Goal: Transaction & Acquisition: Purchase product/service

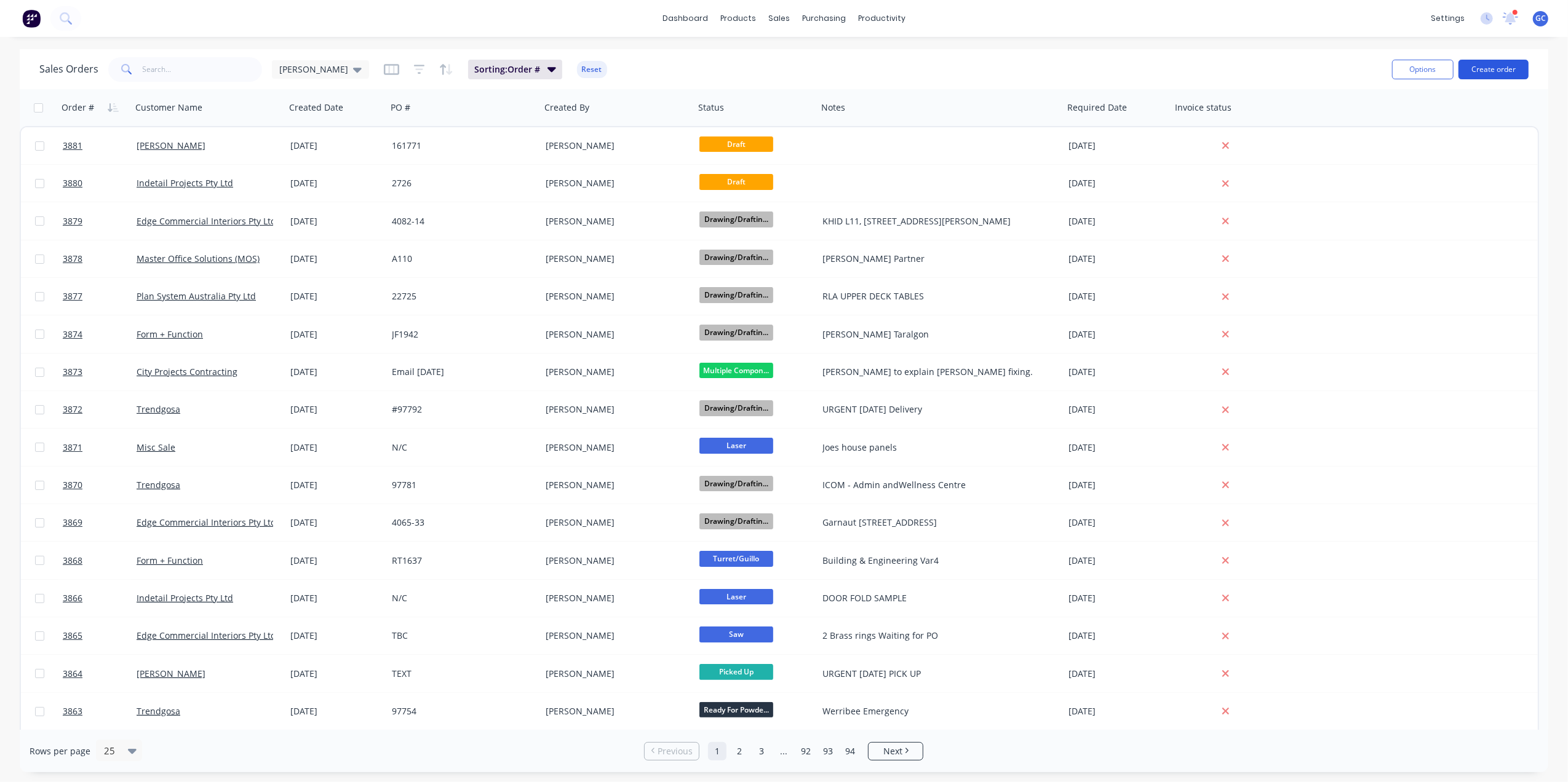
click at [1482, 70] on button "Create order" at bounding box center [1494, 69] width 70 height 19
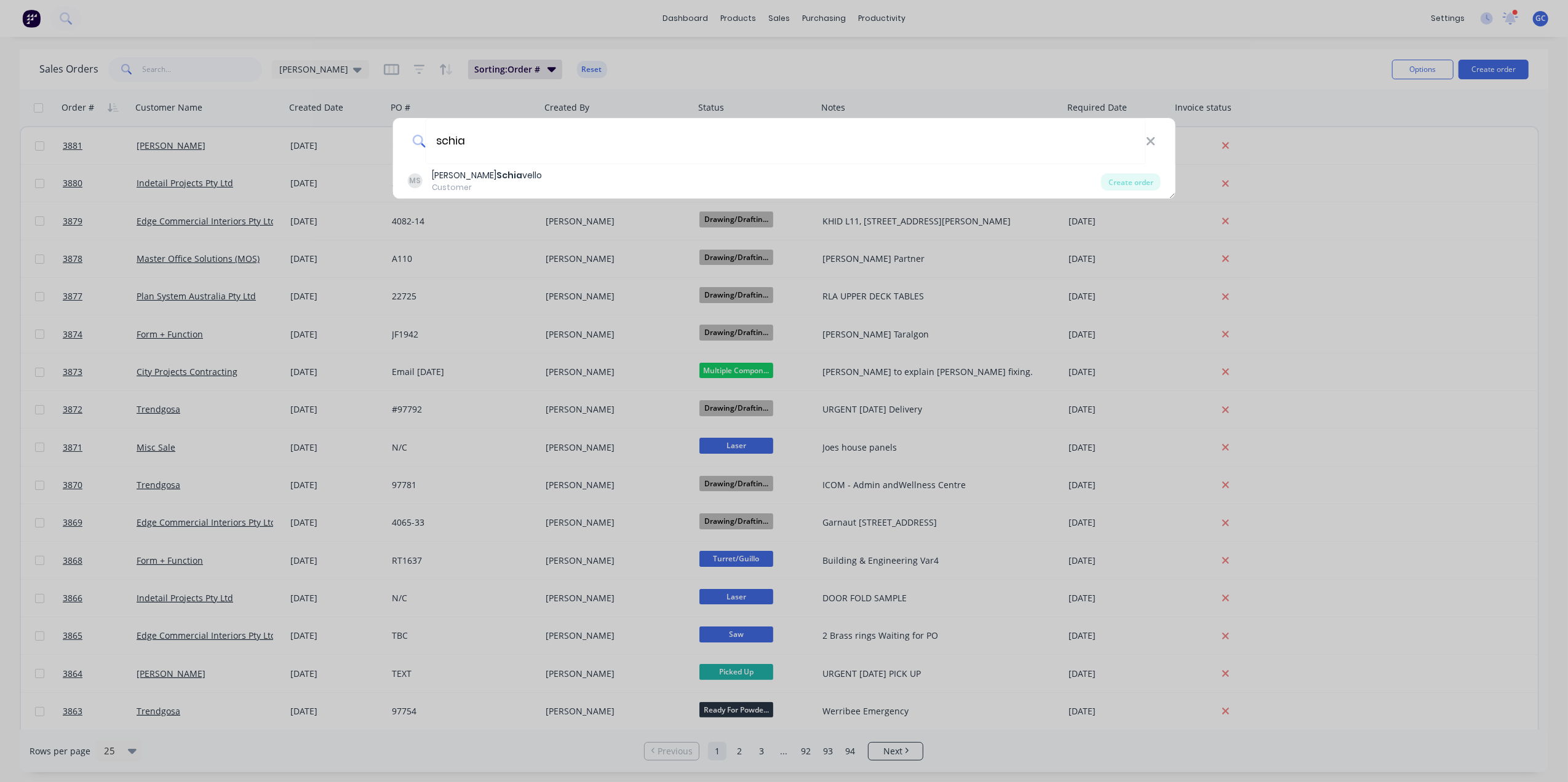
type input "schia"
click at [518, 200] on div "schia [PERSON_NAME] Customer Create order" at bounding box center [784, 391] width 1568 height 782
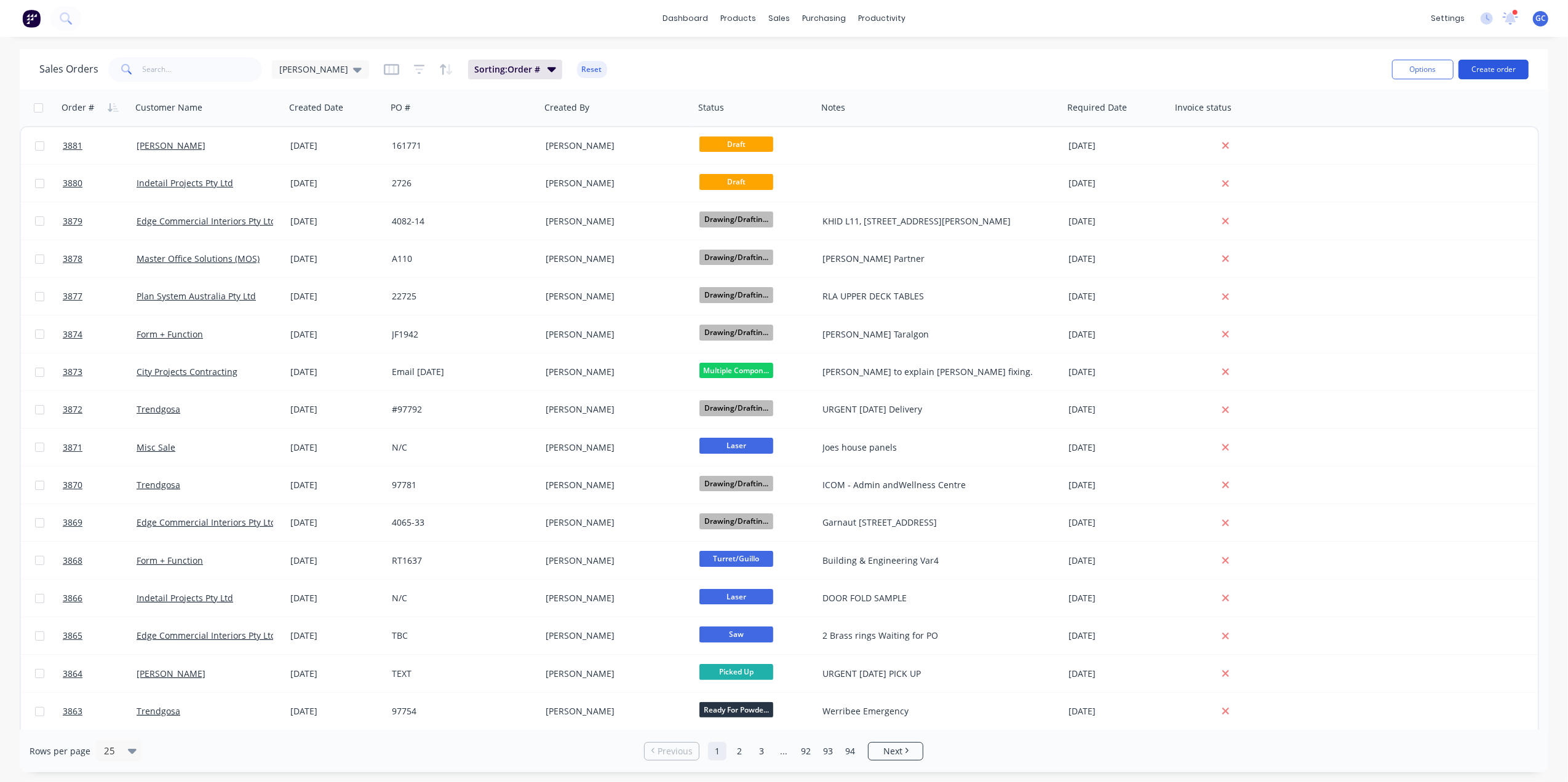
click at [1486, 70] on button "Create order" at bounding box center [1494, 69] width 70 height 19
click at [1489, 69] on button "Create order" at bounding box center [1494, 69] width 70 height 19
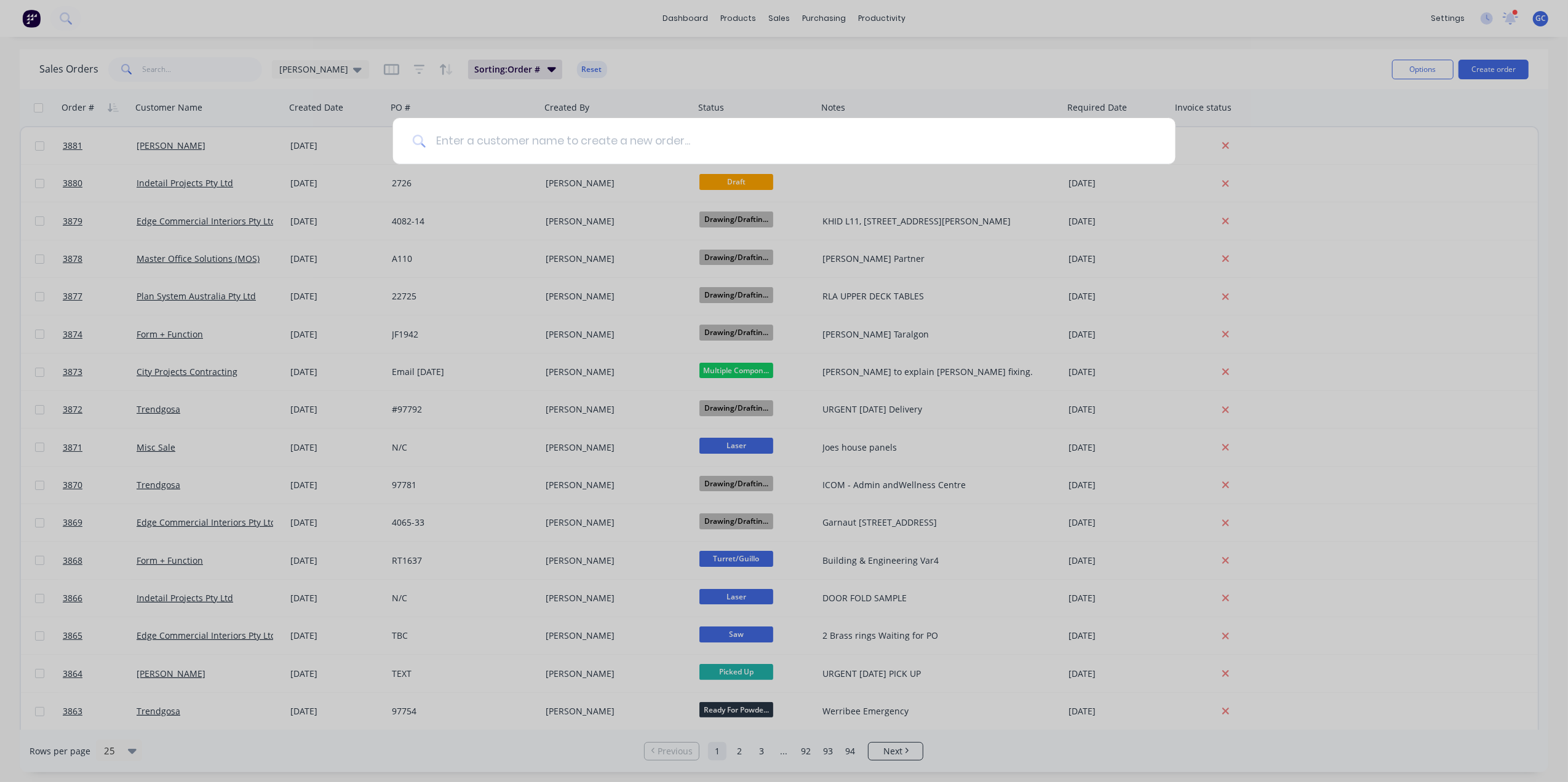
click at [933, 143] on input at bounding box center [791, 141] width 730 height 46
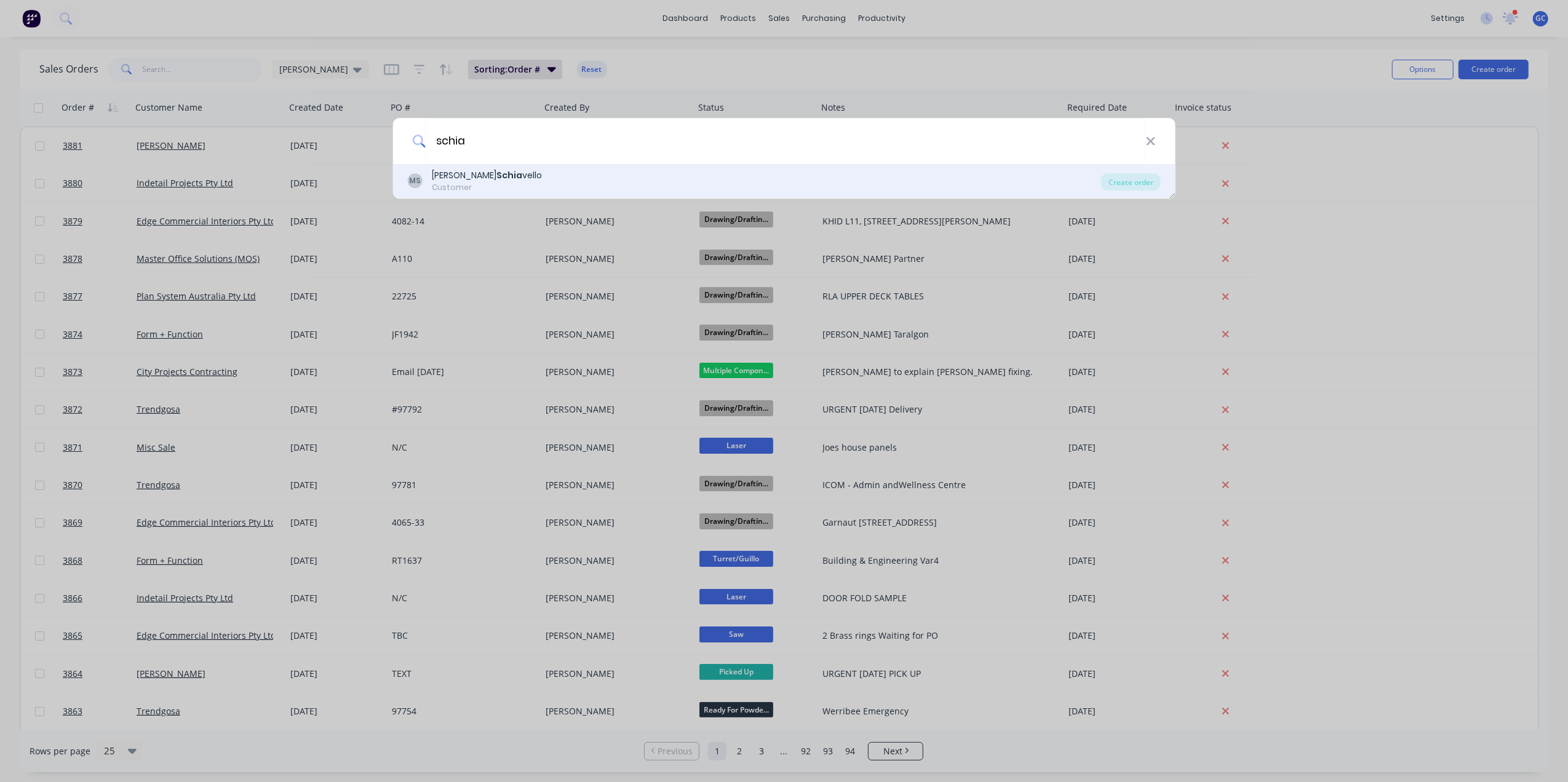
type input "schia"
click at [480, 183] on div "Customer" at bounding box center [487, 187] width 110 height 11
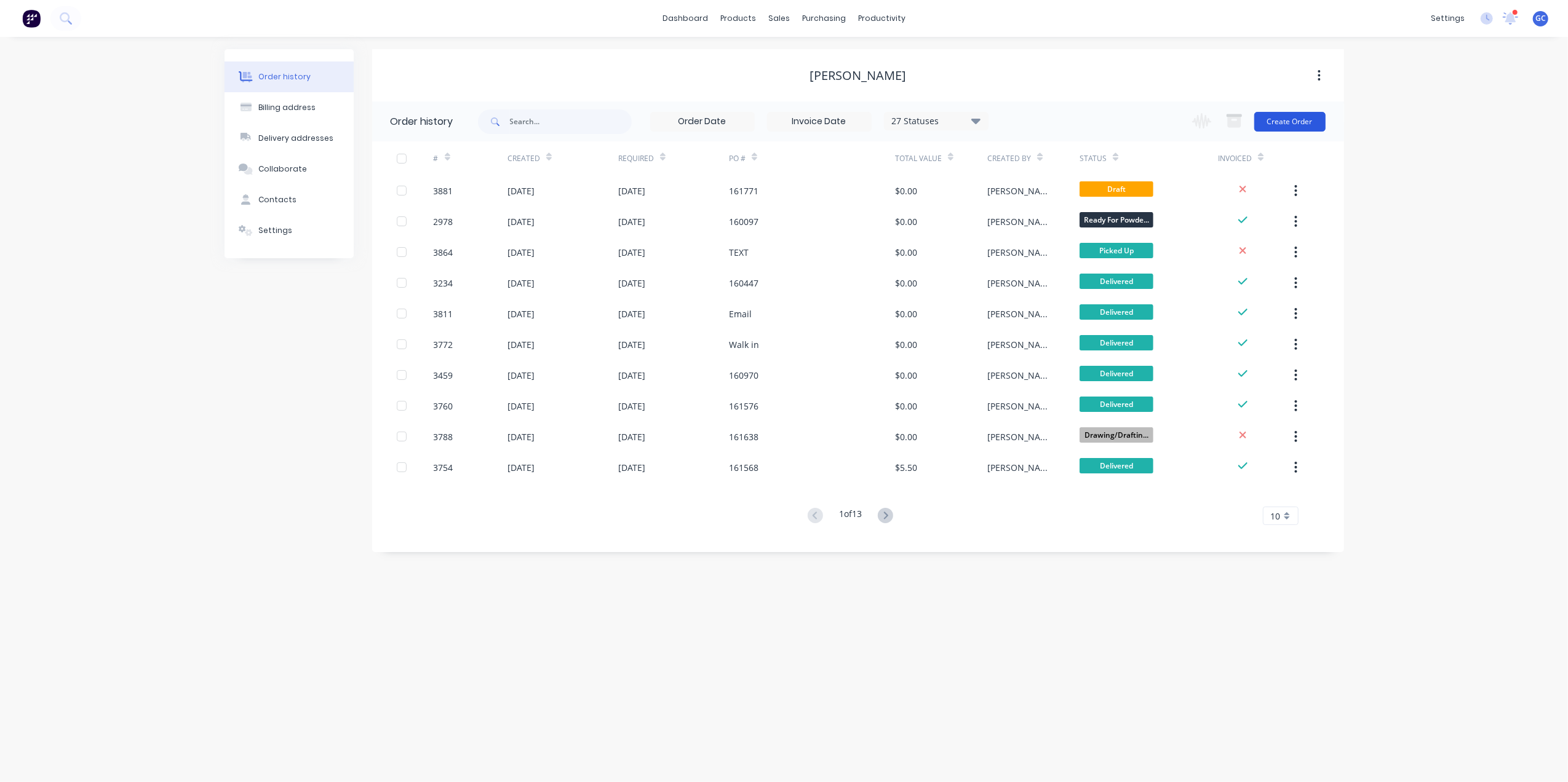
click at [1317, 120] on button "Create Order" at bounding box center [1291, 121] width 71 height 19
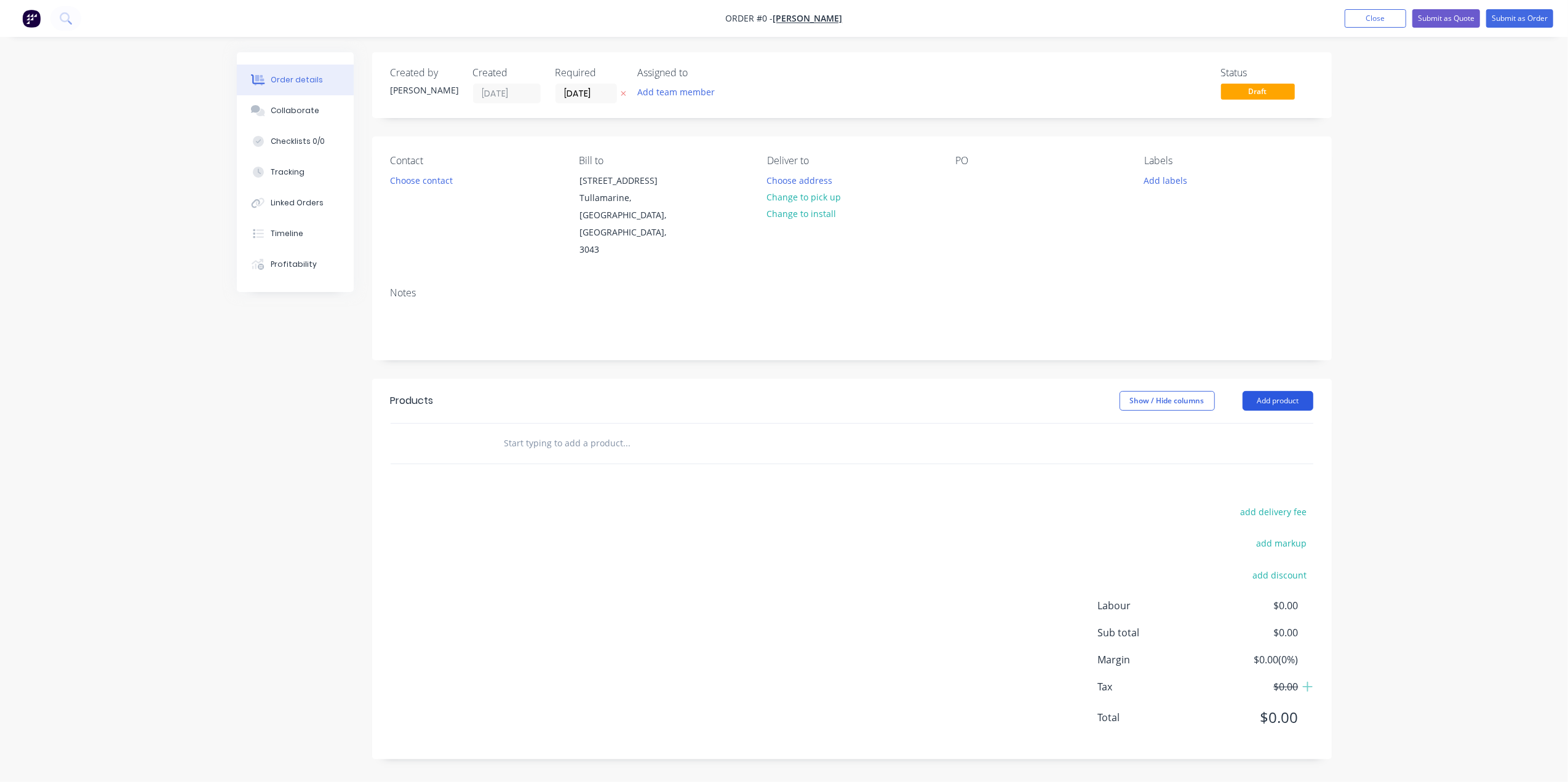
click at [1285, 391] on button "Add product" at bounding box center [1278, 401] width 71 height 19
click at [1266, 448] on div "Basic product" at bounding box center [1255, 456] width 95 height 18
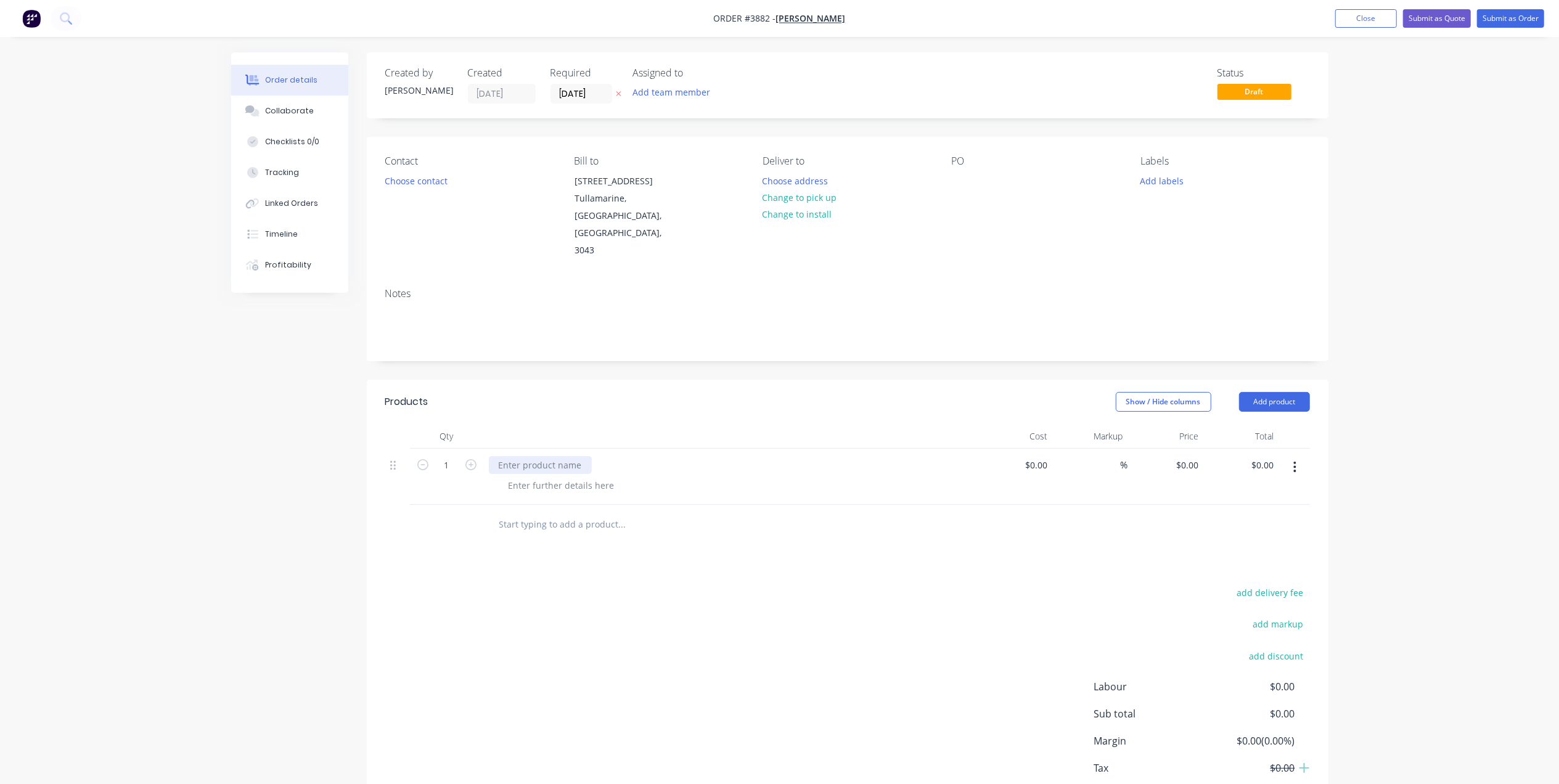
click at [546, 456] on div at bounding box center [541, 465] width 103 height 18
click at [541, 477] on div at bounding box center [561, 485] width 126 height 18
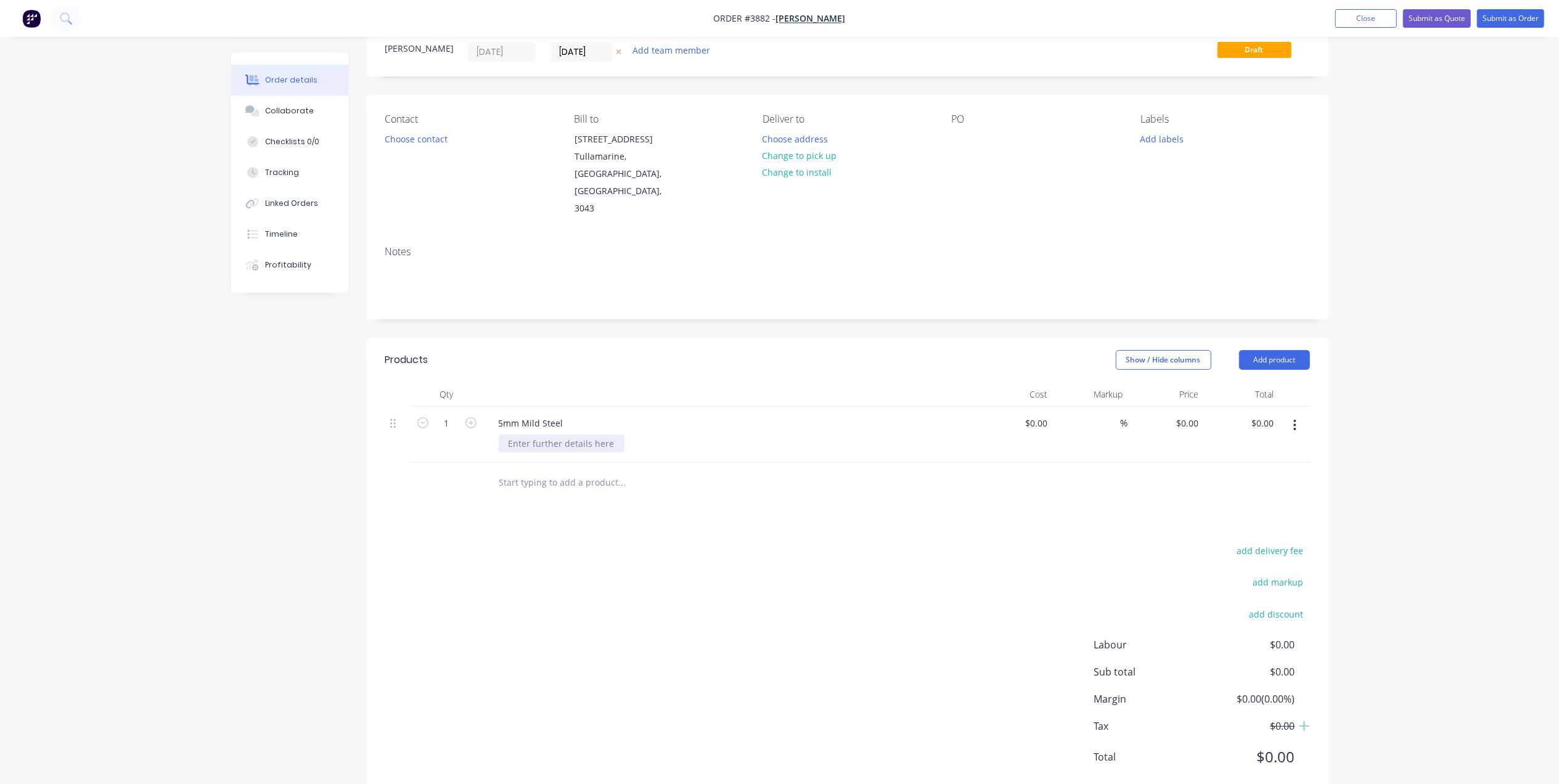
click at [524, 434] on div at bounding box center [561, 443] width 126 height 18
click at [1276, 350] on button "Add product" at bounding box center [1274, 360] width 71 height 20
drag, startPoint x: 1231, startPoint y: 388, endPoint x: 951, endPoint y: 406, distance: 280.6
click at [1229, 407] on div "Basic product" at bounding box center [1252, 415] width 95 height 18
click at [571, 470] on div at bounding box center [541, 479] width 103 height 18
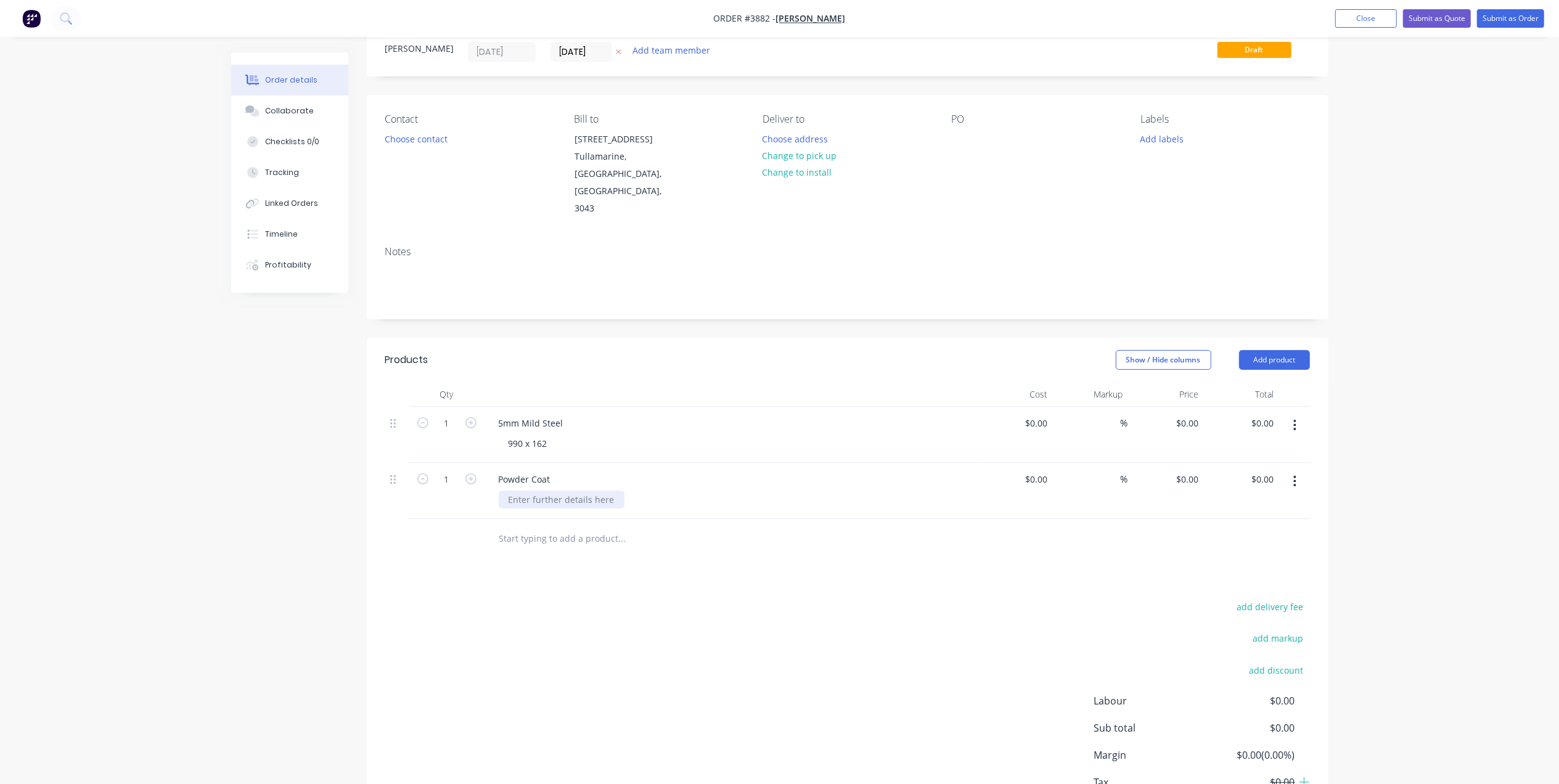
click at [530, 491] on div at bounding box center [561, 499] width 126 height 18
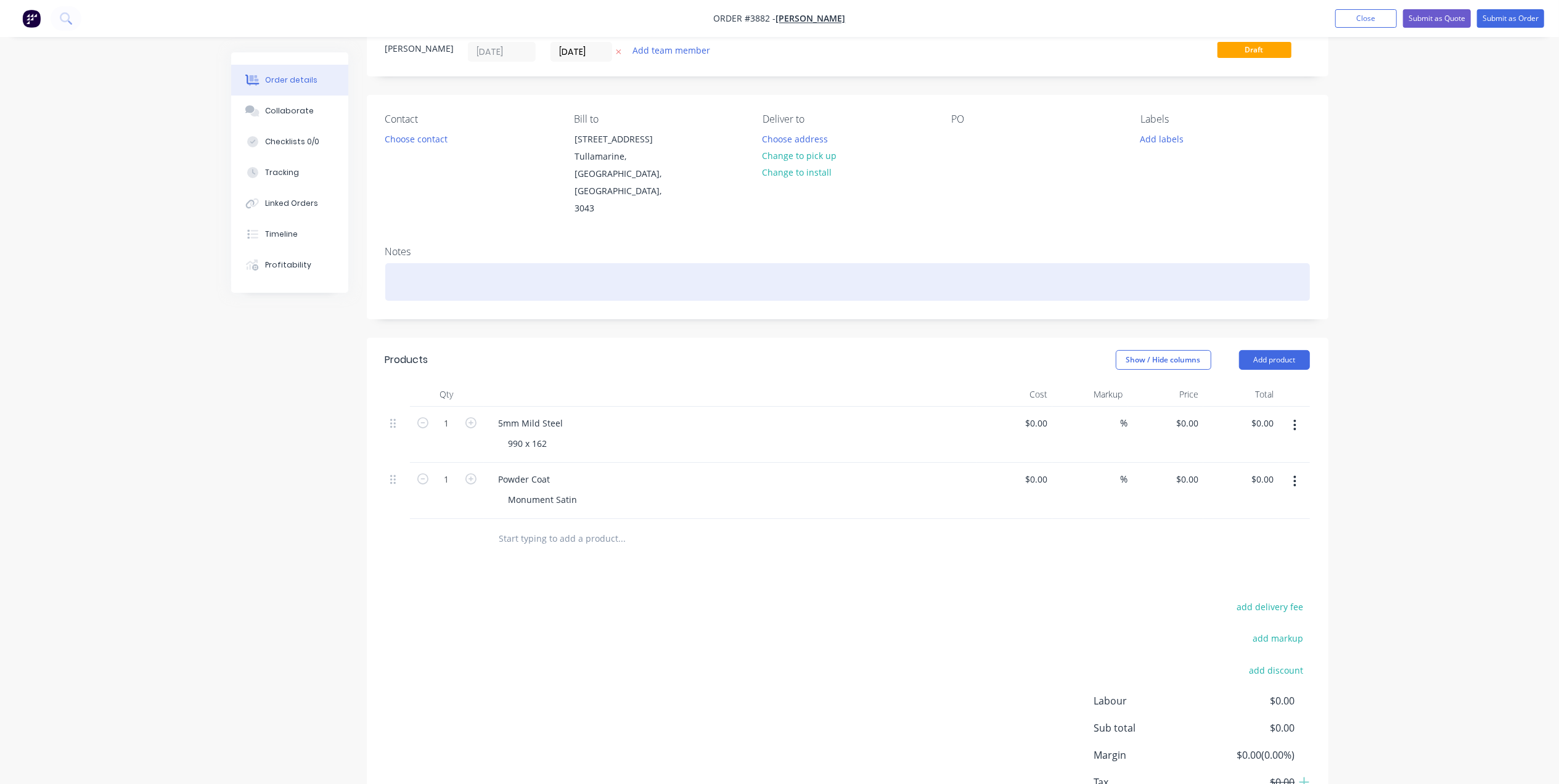
click at [442, 263] on div at bounding box center [848, 282] width 925 height 38
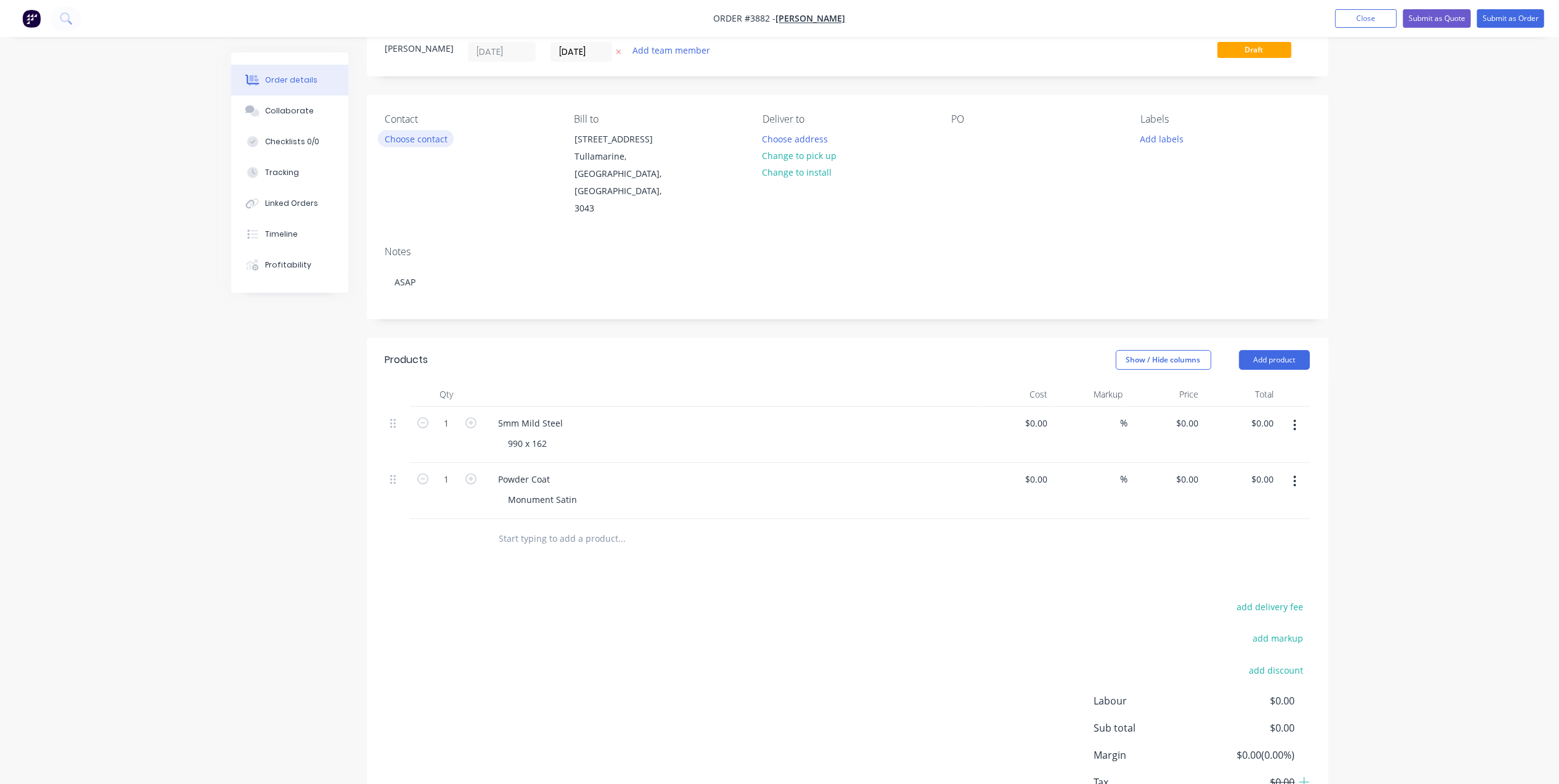
drag, startPoint x: 423, startPoint y: 145, endPoint x: 425, endPoint y: 139, distance: 6.3
click at [425, 139] on button "Choose contact" at bounding box center [415, 139] width 76 height 17
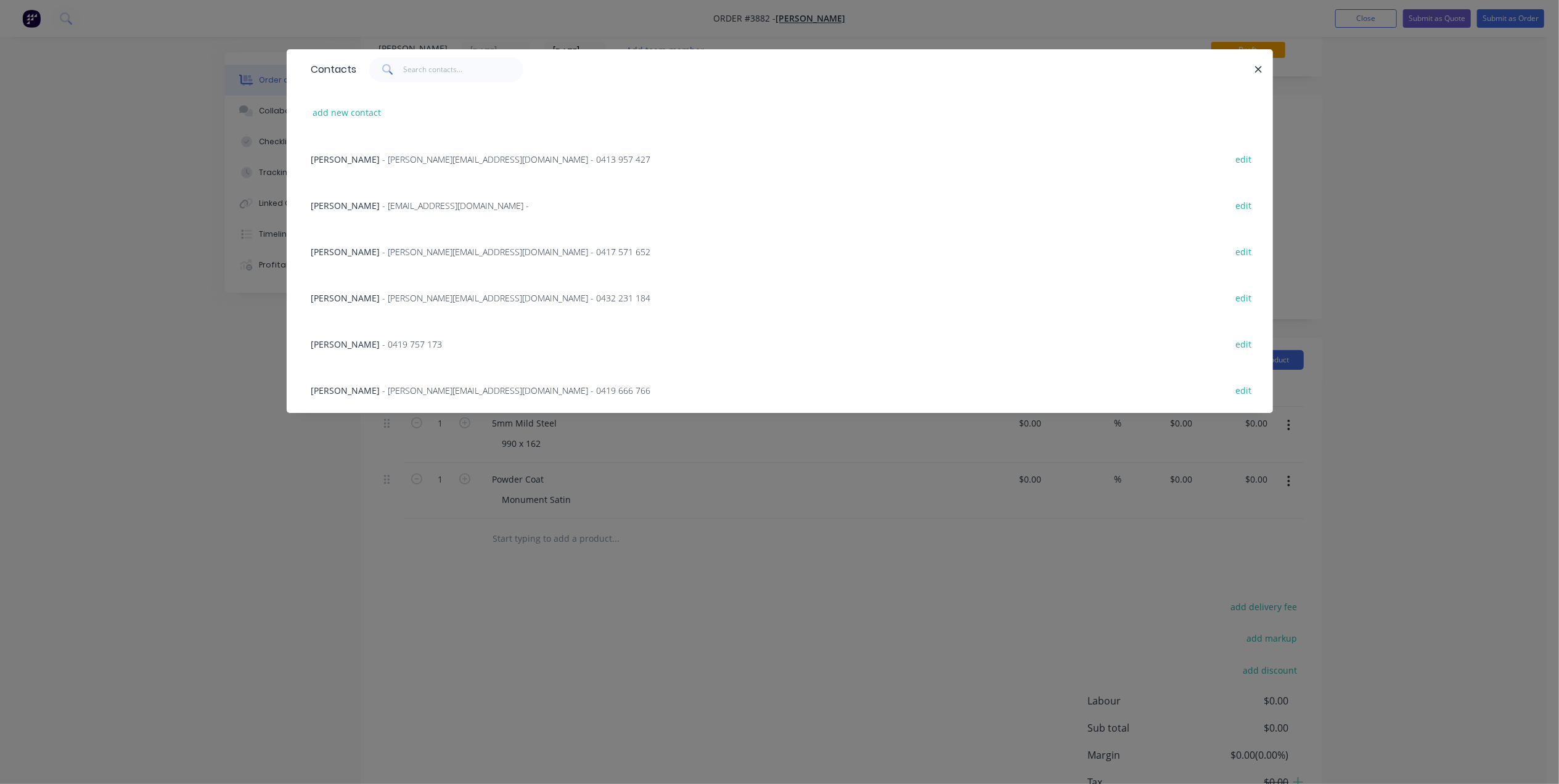
click at [365, 292] on span "[PERSON_NAME]" at bounding box center [346, 298] width 69 height 12
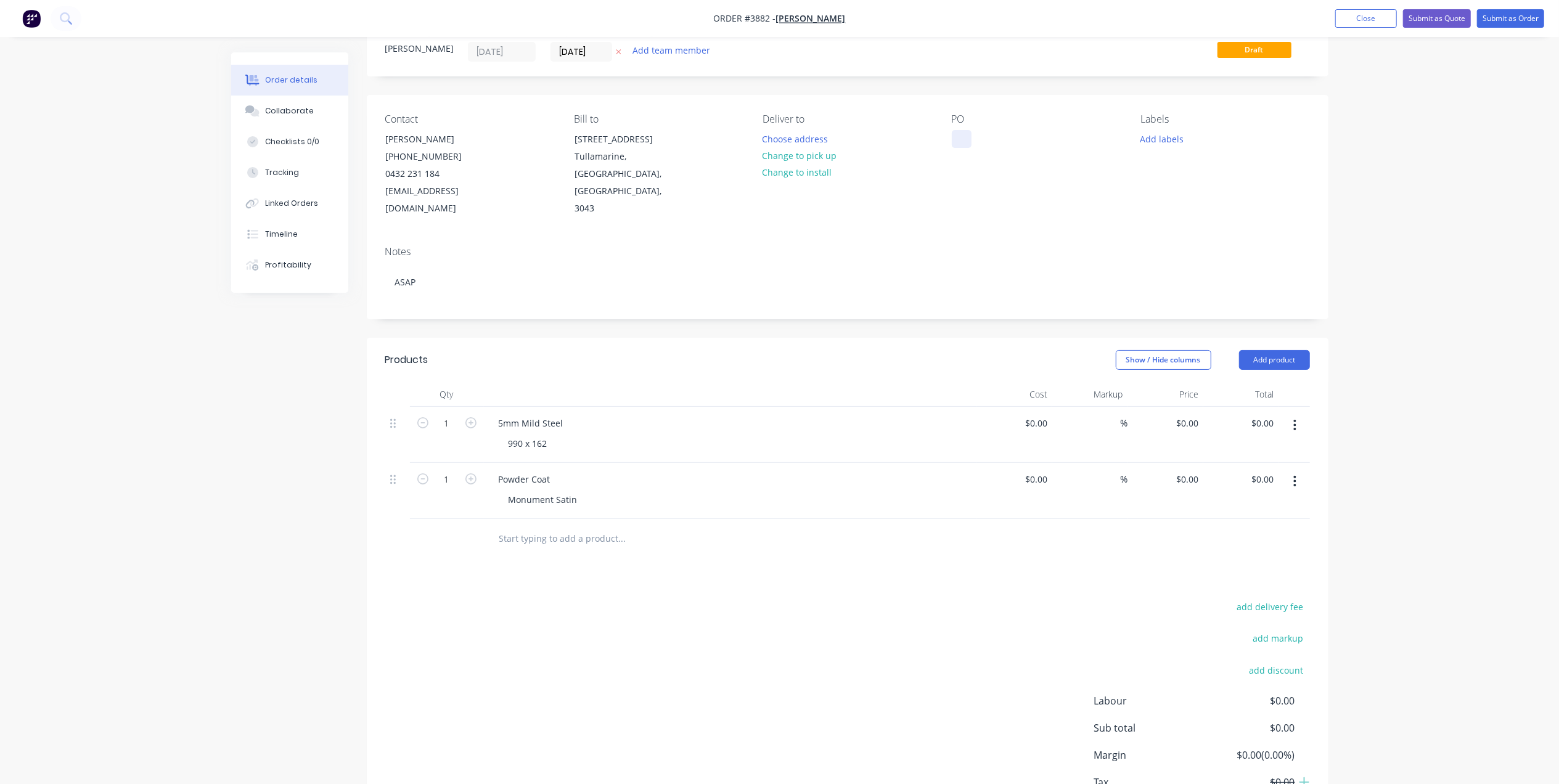
click at [960, 136] on div at bounding box center [962, 139] width 20 height 18
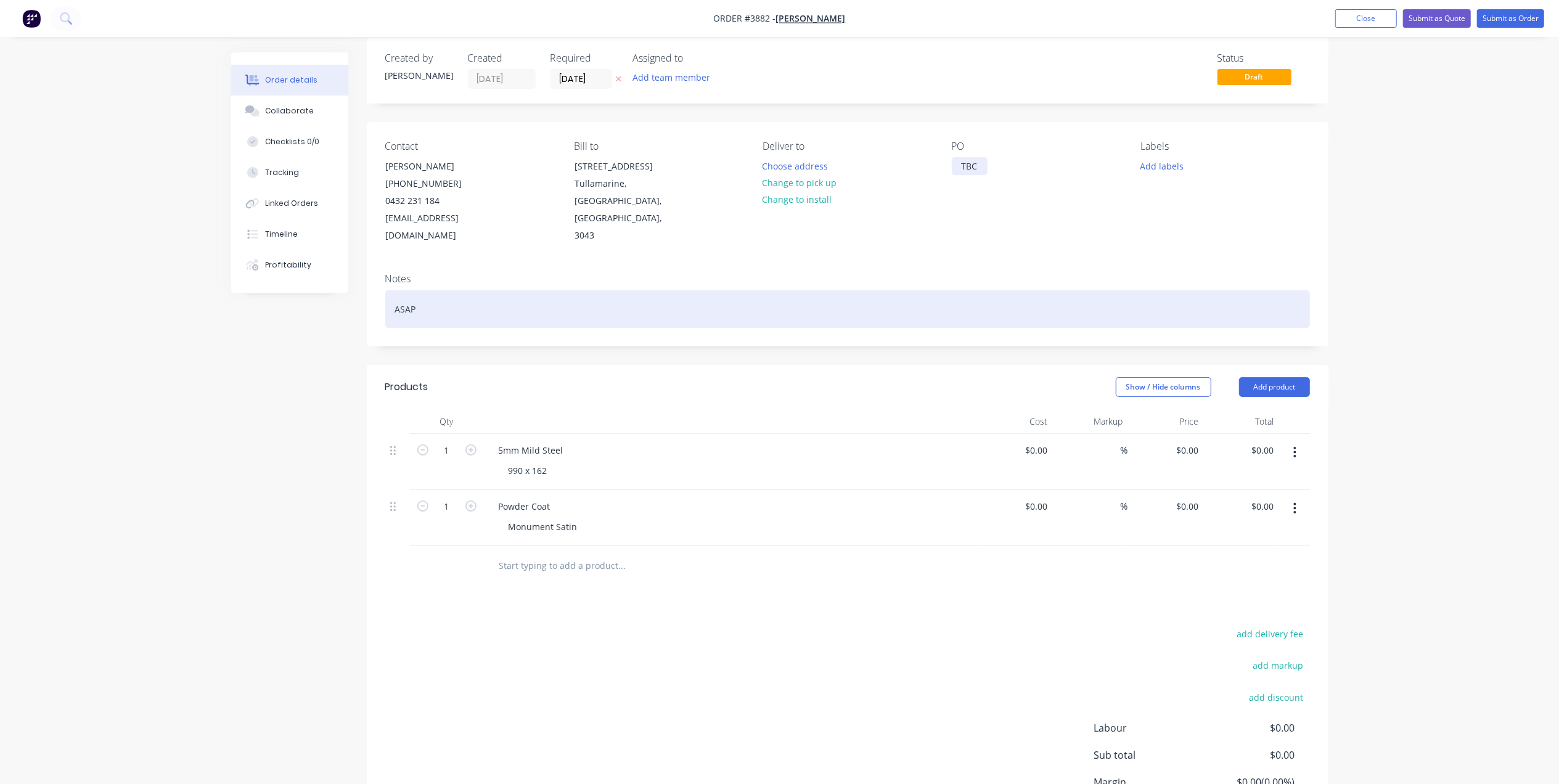
scroll to position [0, 0]
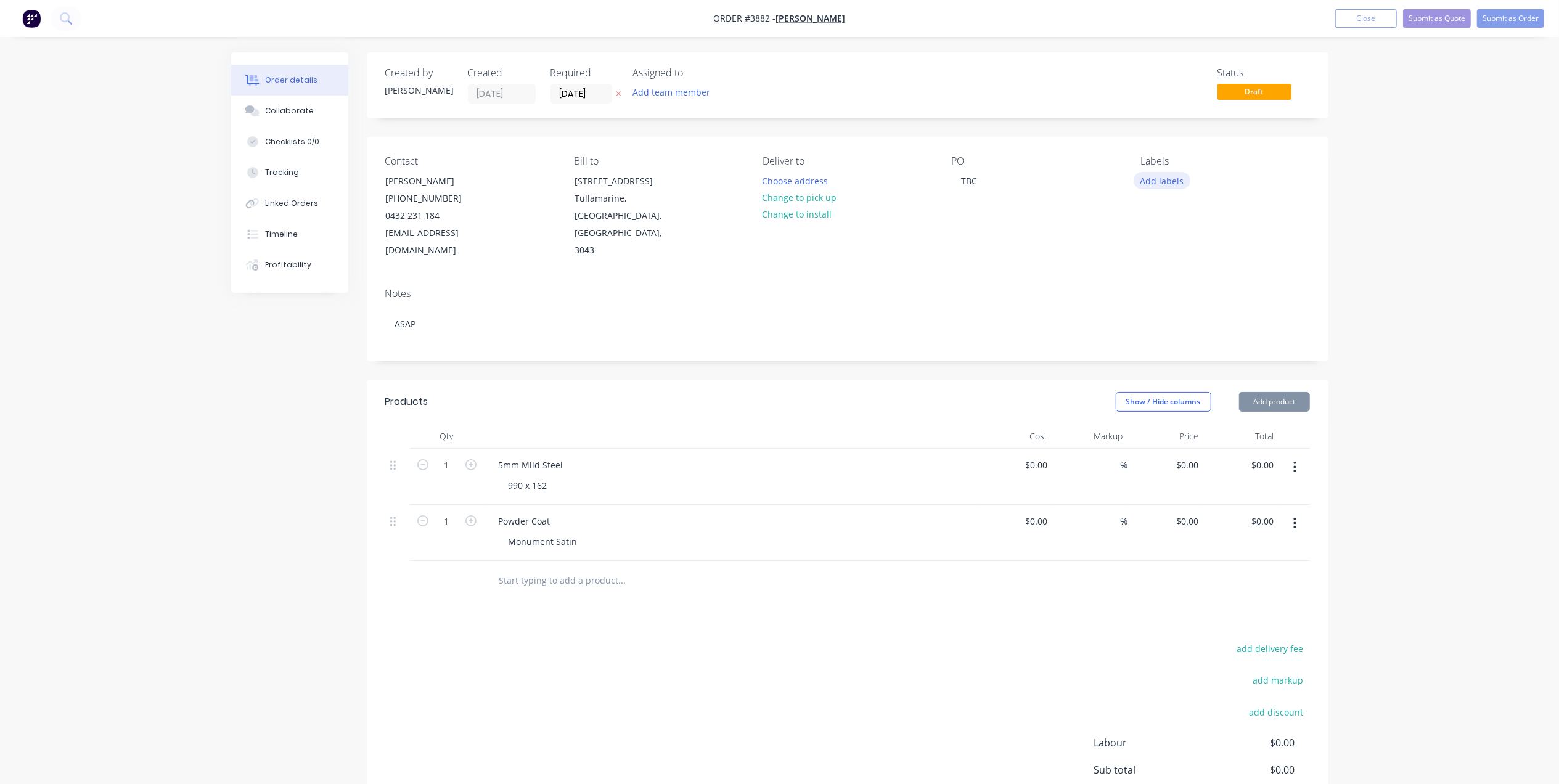
drag, startPoint x: 1180, startPoint y: 175, endPoint x: 1174, endPoint y: 186, distance: 12.5
click at [1180, 176] on button "Add labels" at bounding box center [1162, 180] width 57 height 17
click at [1174, 186] on button "Add labels" at bounding box center [1162, 180] width 57 height 17
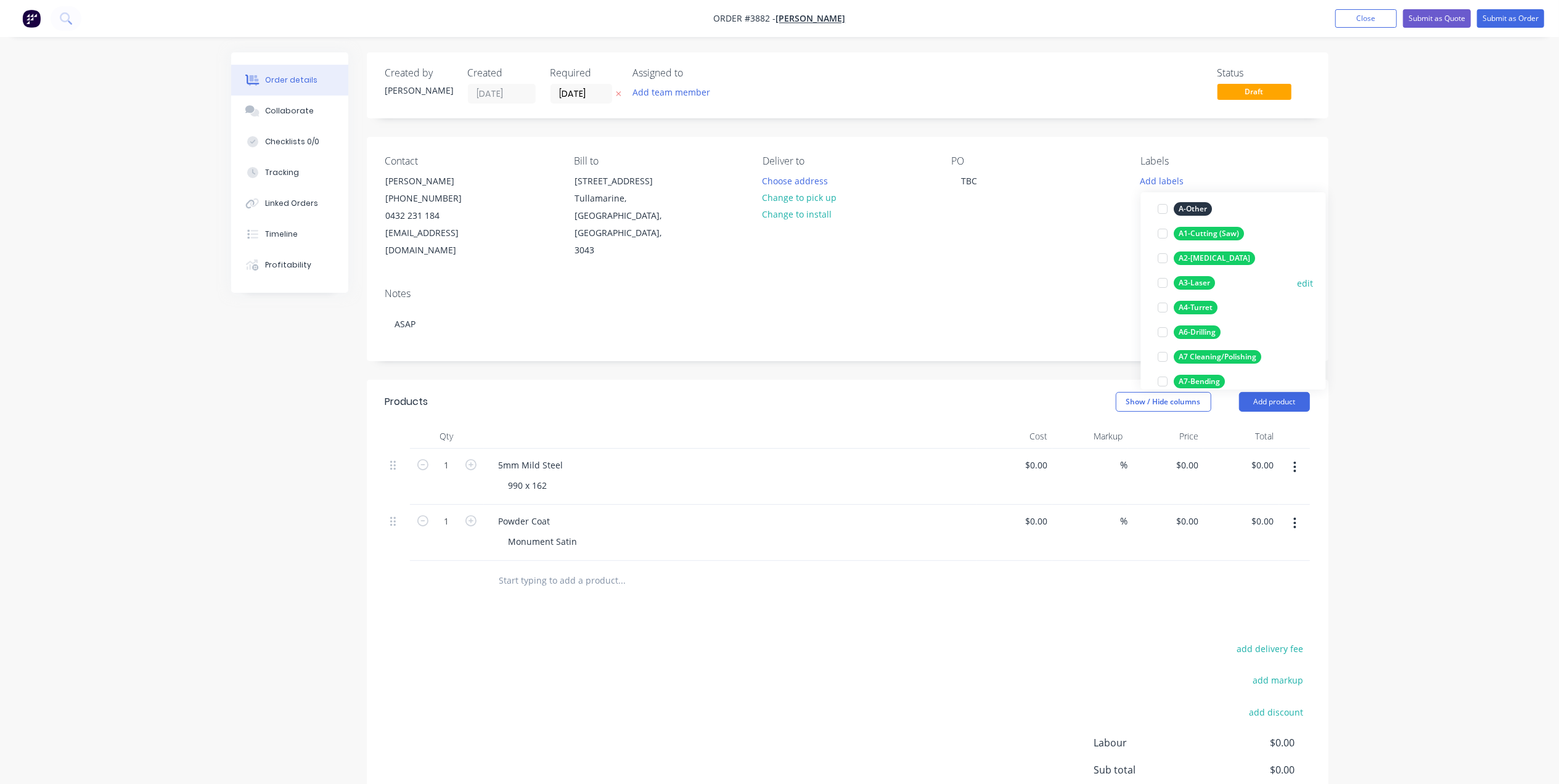
click at [1206, 273] on div "A3-Laser edit" at bounding box center [1233, 283] width 160 height 25
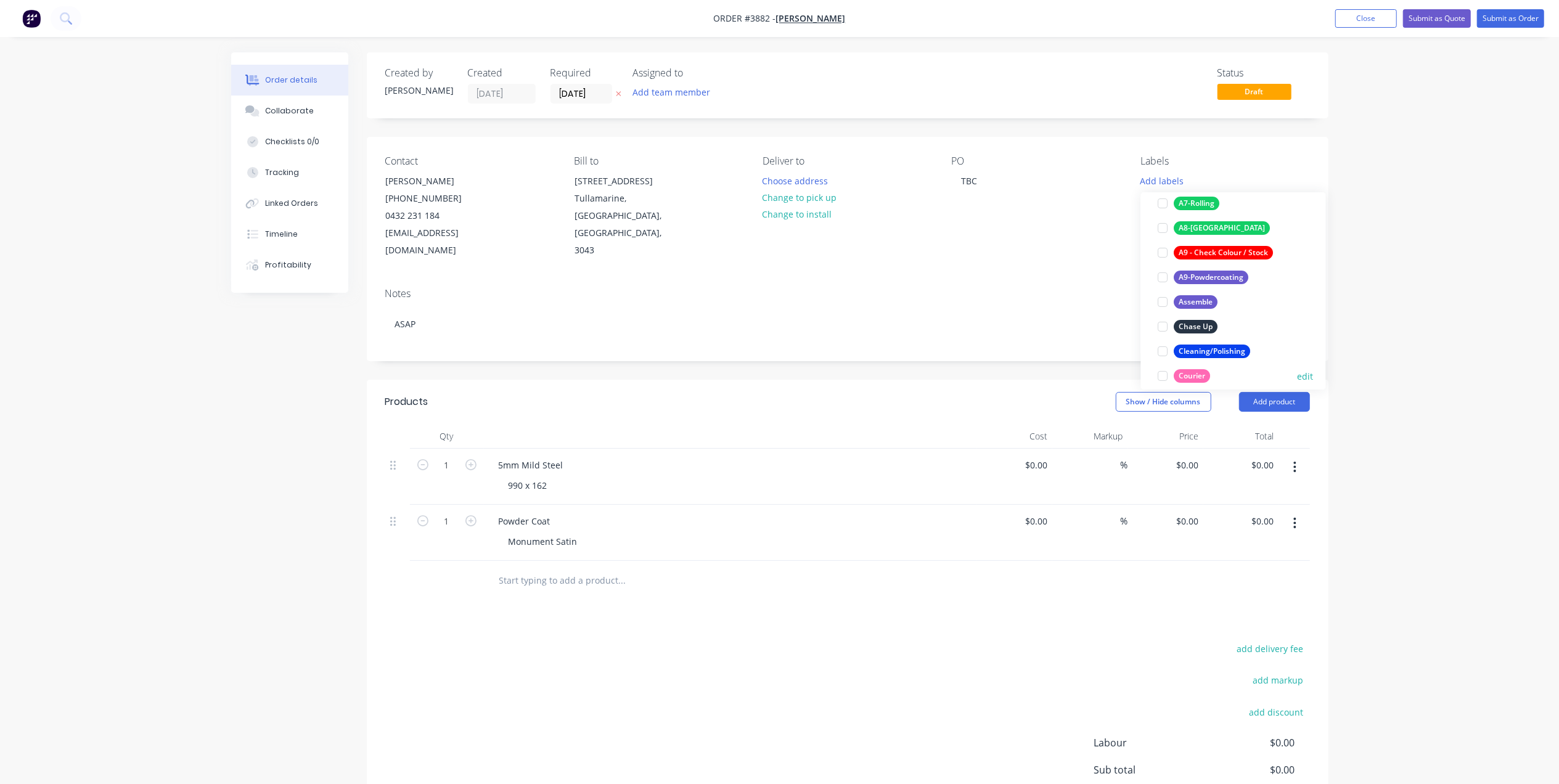
scroll to position [164, 0]
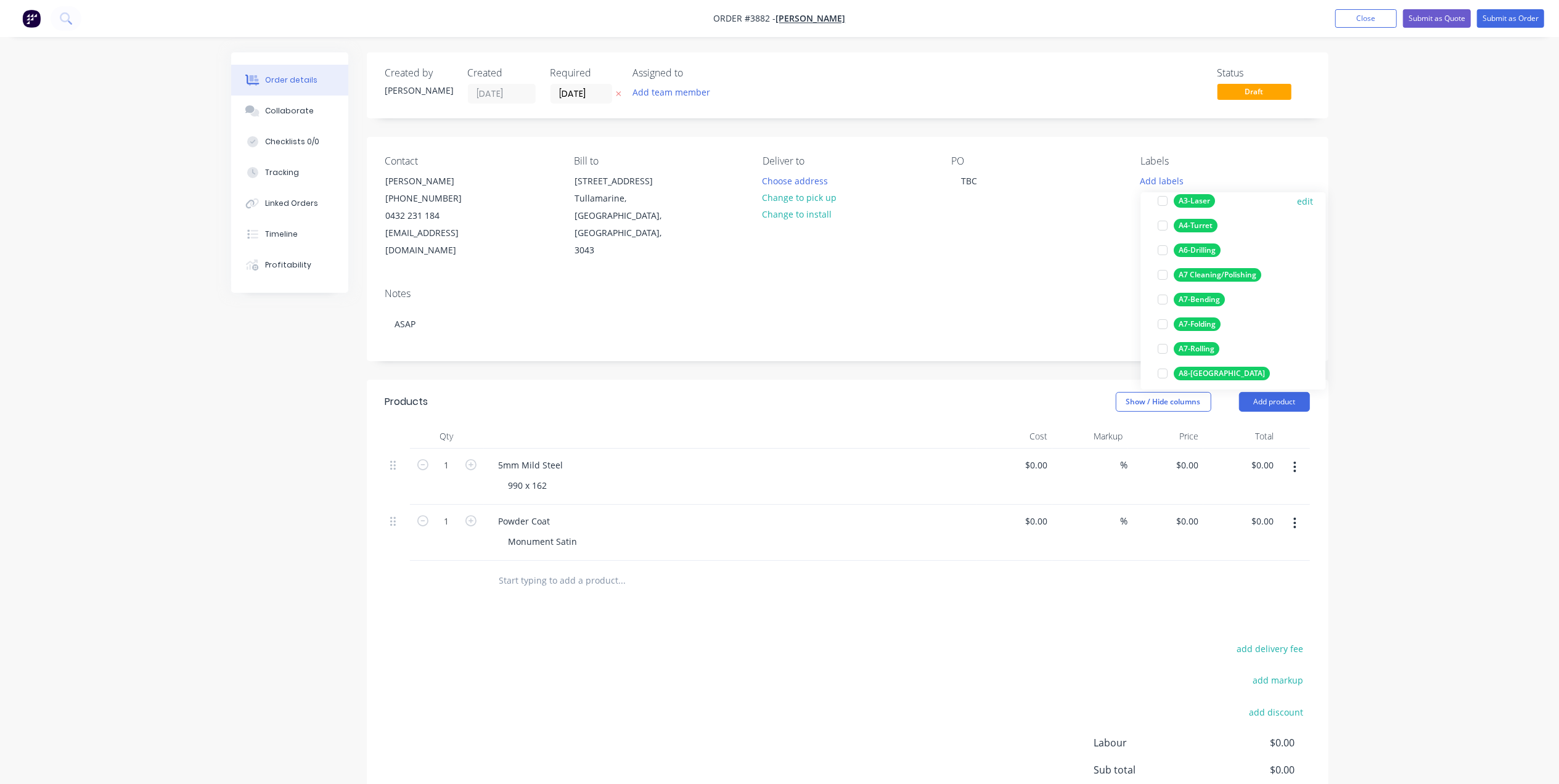
click at [1207, 195] on div "A3-Laser" at bounding box center [1195, 201] width 41 height 14
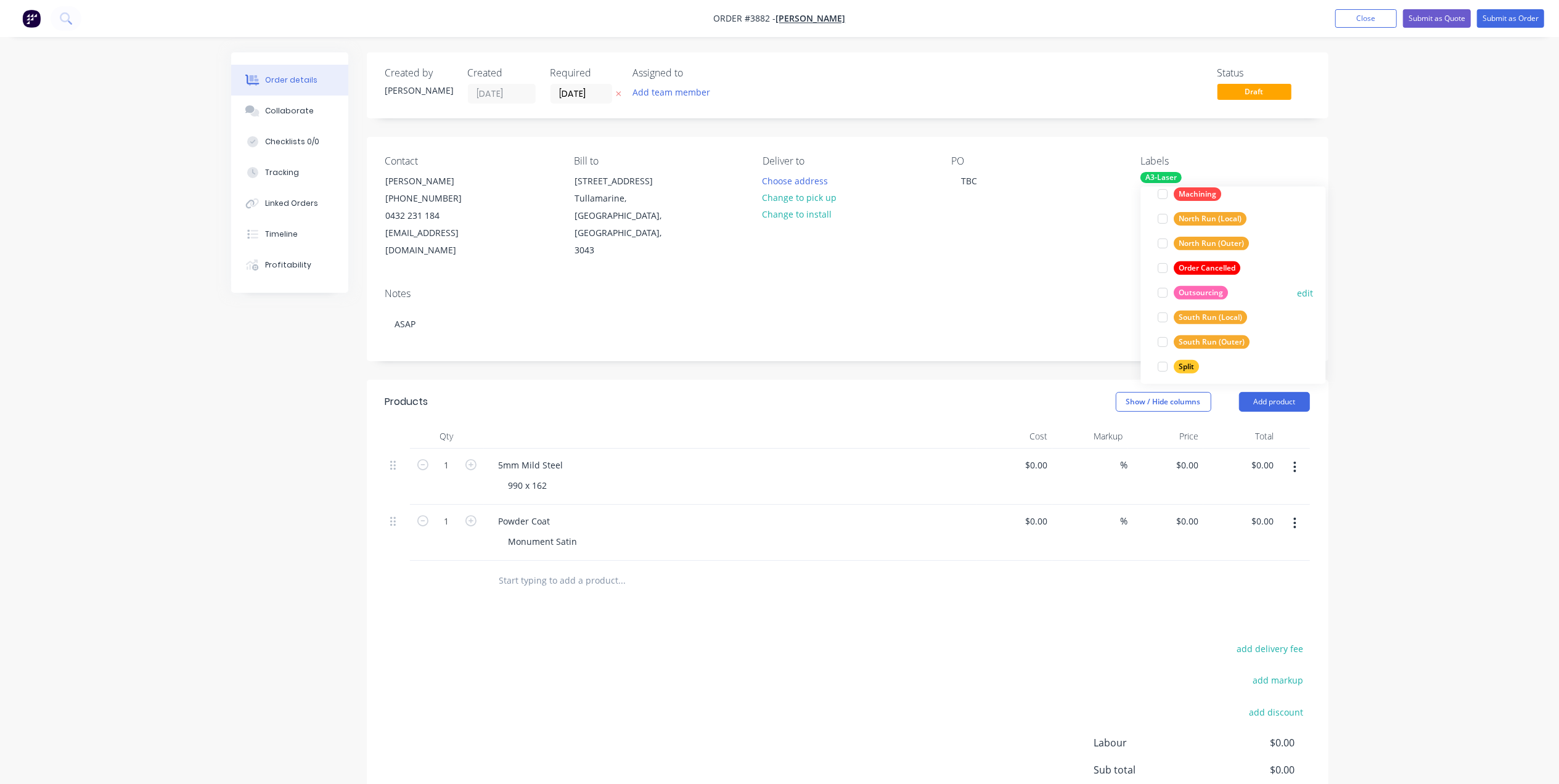
scroll to position [568, 0]
click at [1195, 356] on div "Urgent" at bounding box center [1192, 359] width 35 height 14
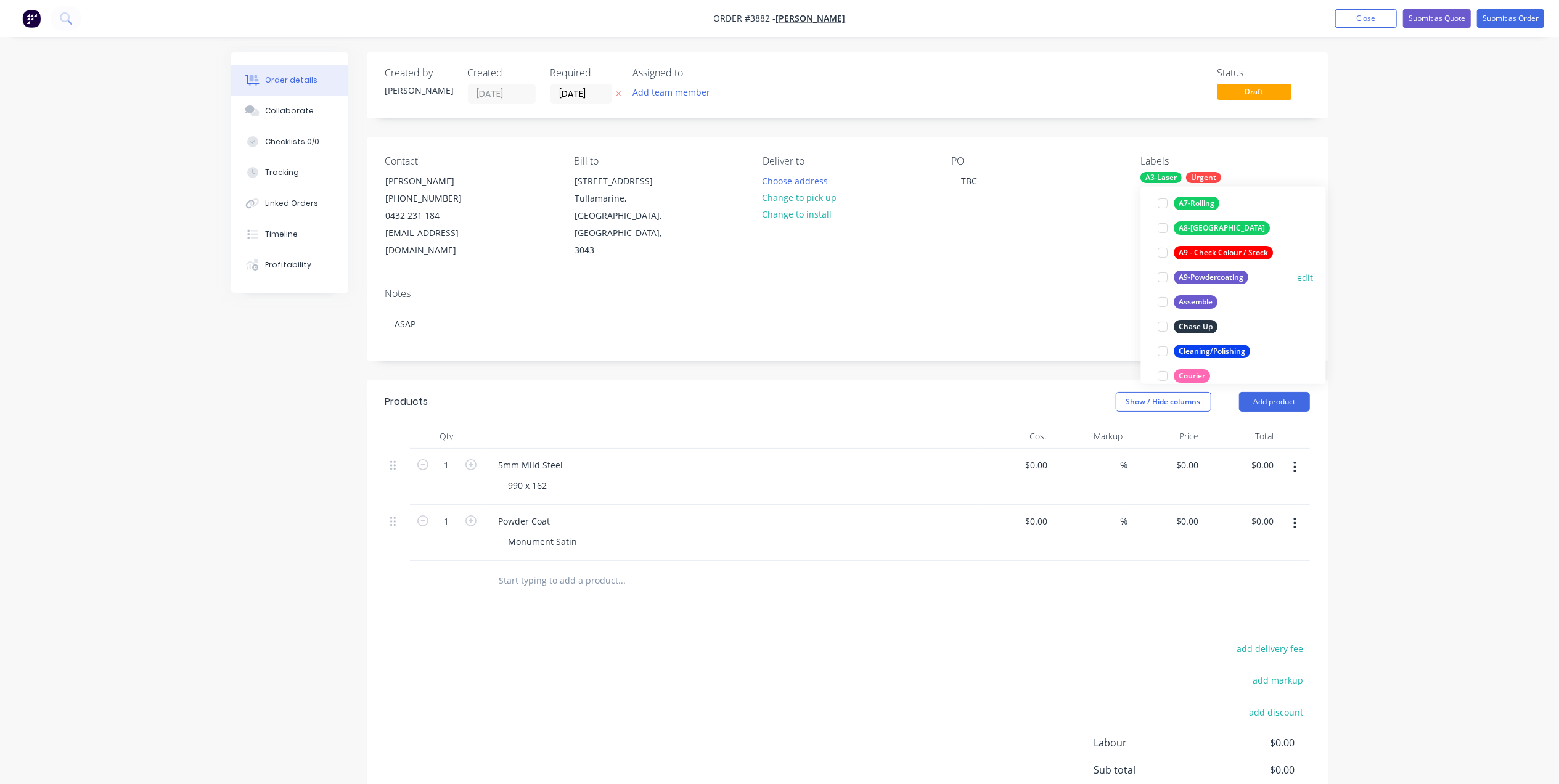
click at [1226, 280] on div "A9-Powdercoating" at bounding box center [1212, 277] width 75 height 14
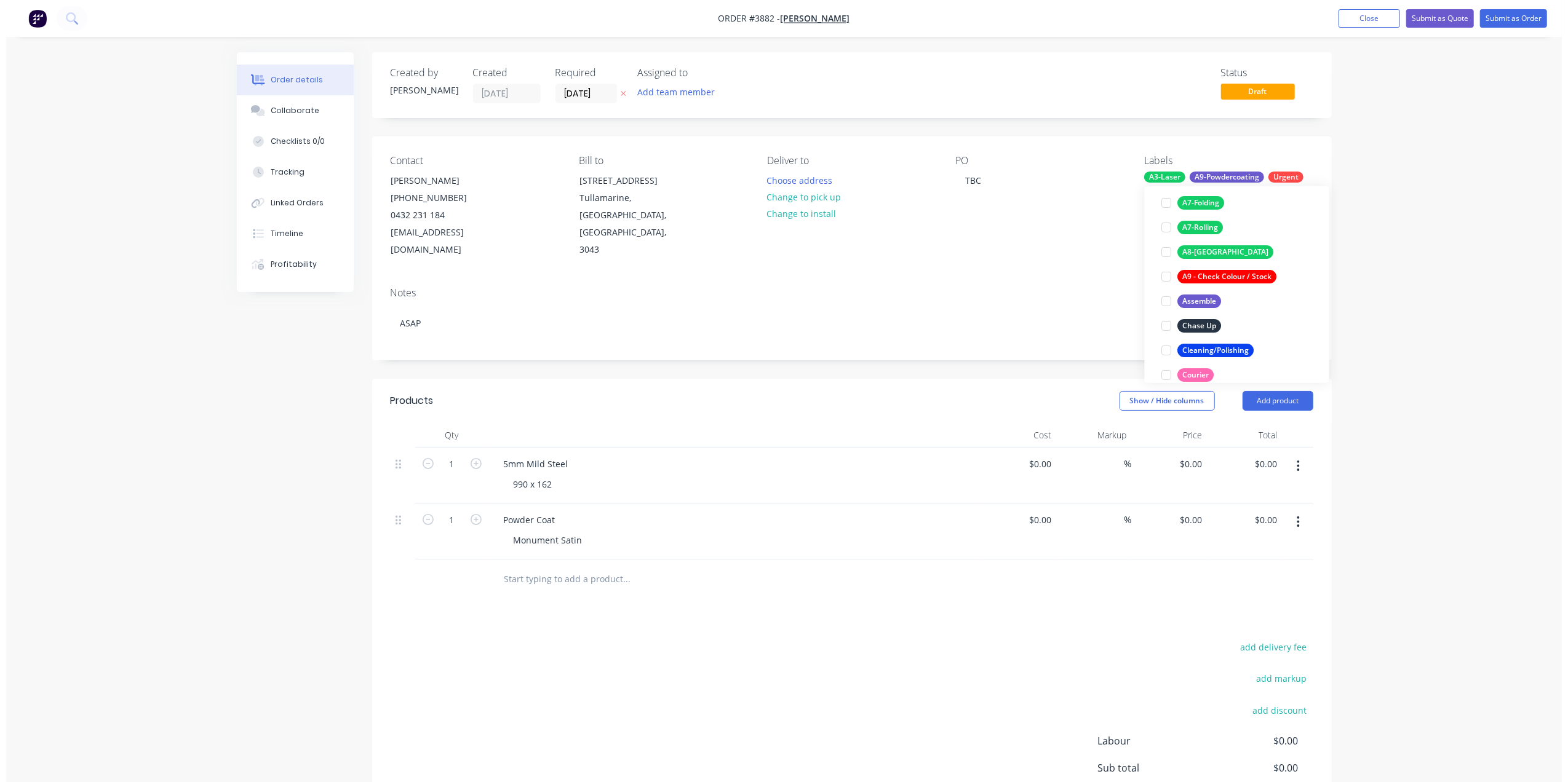
scroll to position [32, 0]
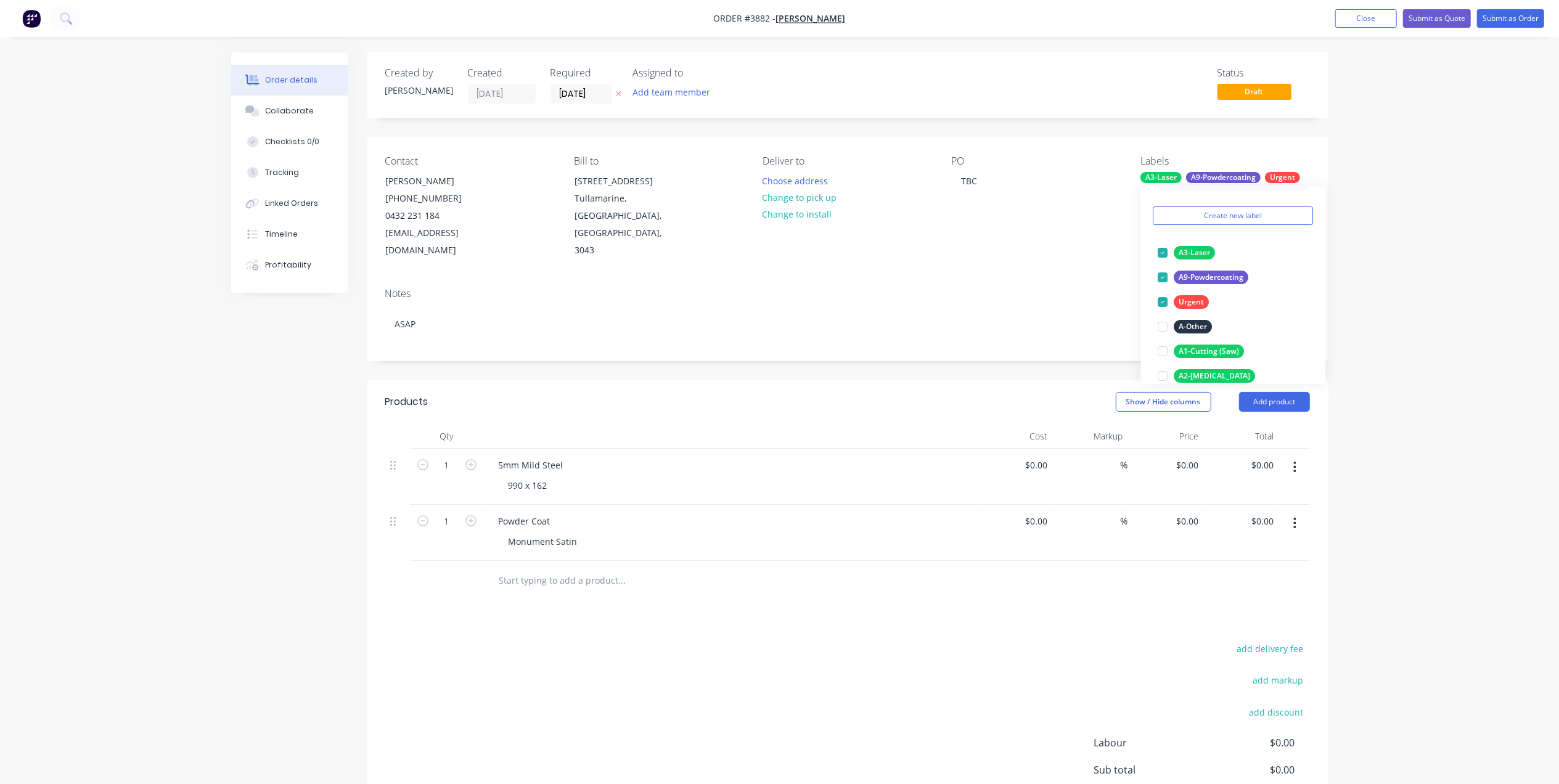
click at [1025, 278] on div "Notes ASAP" at bounding box center [847, 319] width 962 height 83
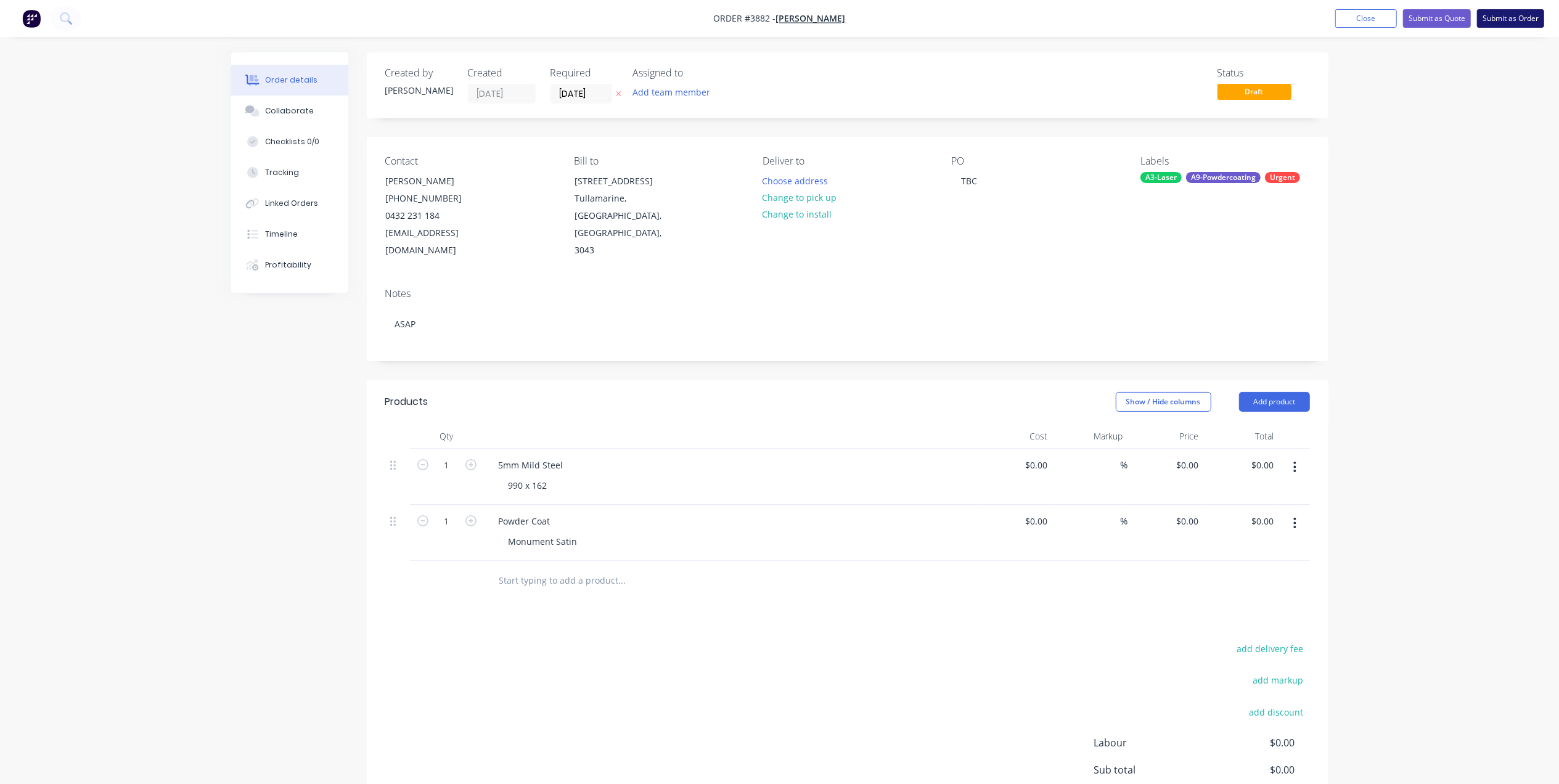
click at [1510, 18] on button "Submit as Order" at bounding box center [1511, 18] width 67 height 18
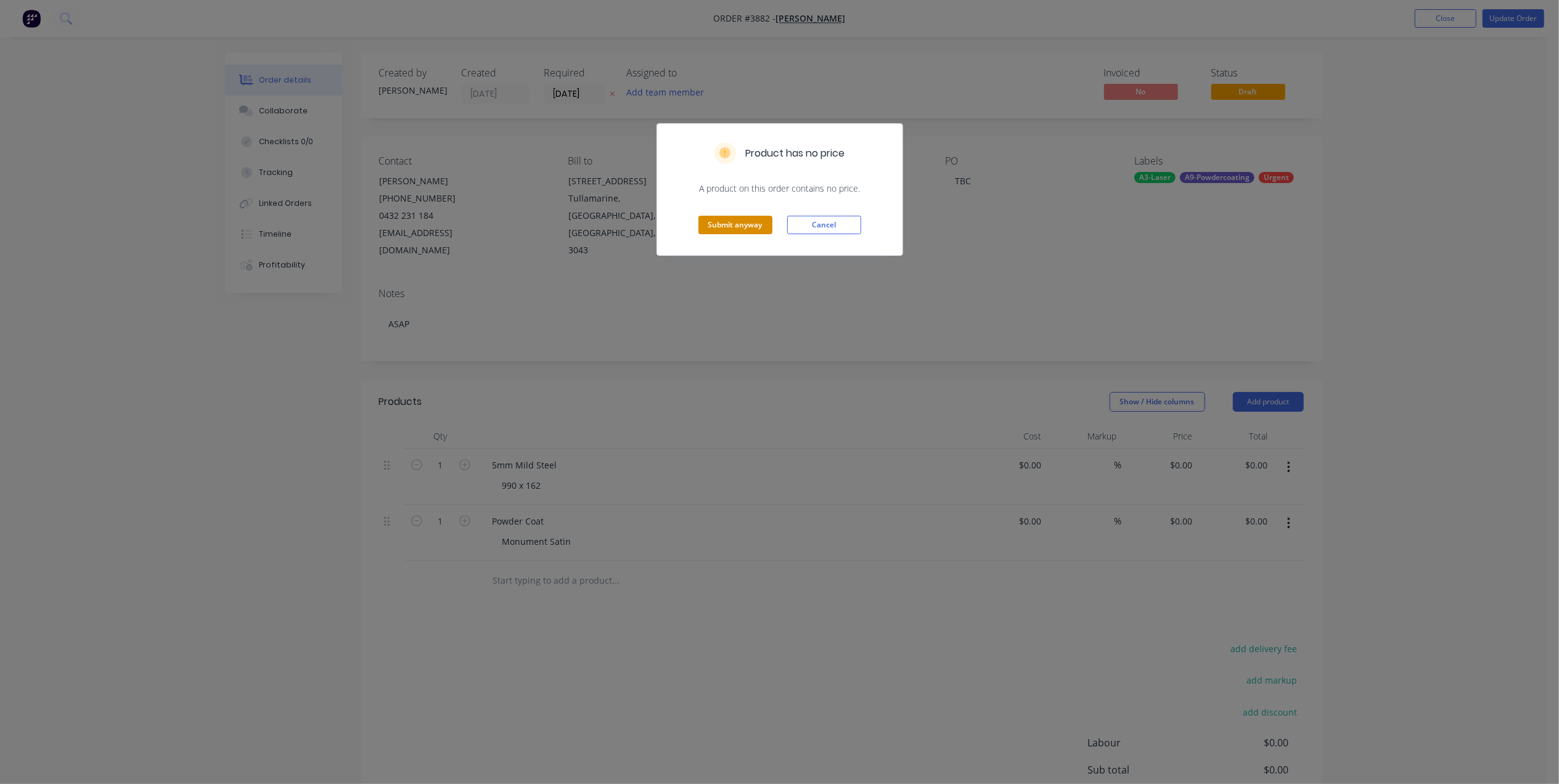
click at [727, 228] on button "Submit anyway" at bounding box center [736, 225] width 74 height 18
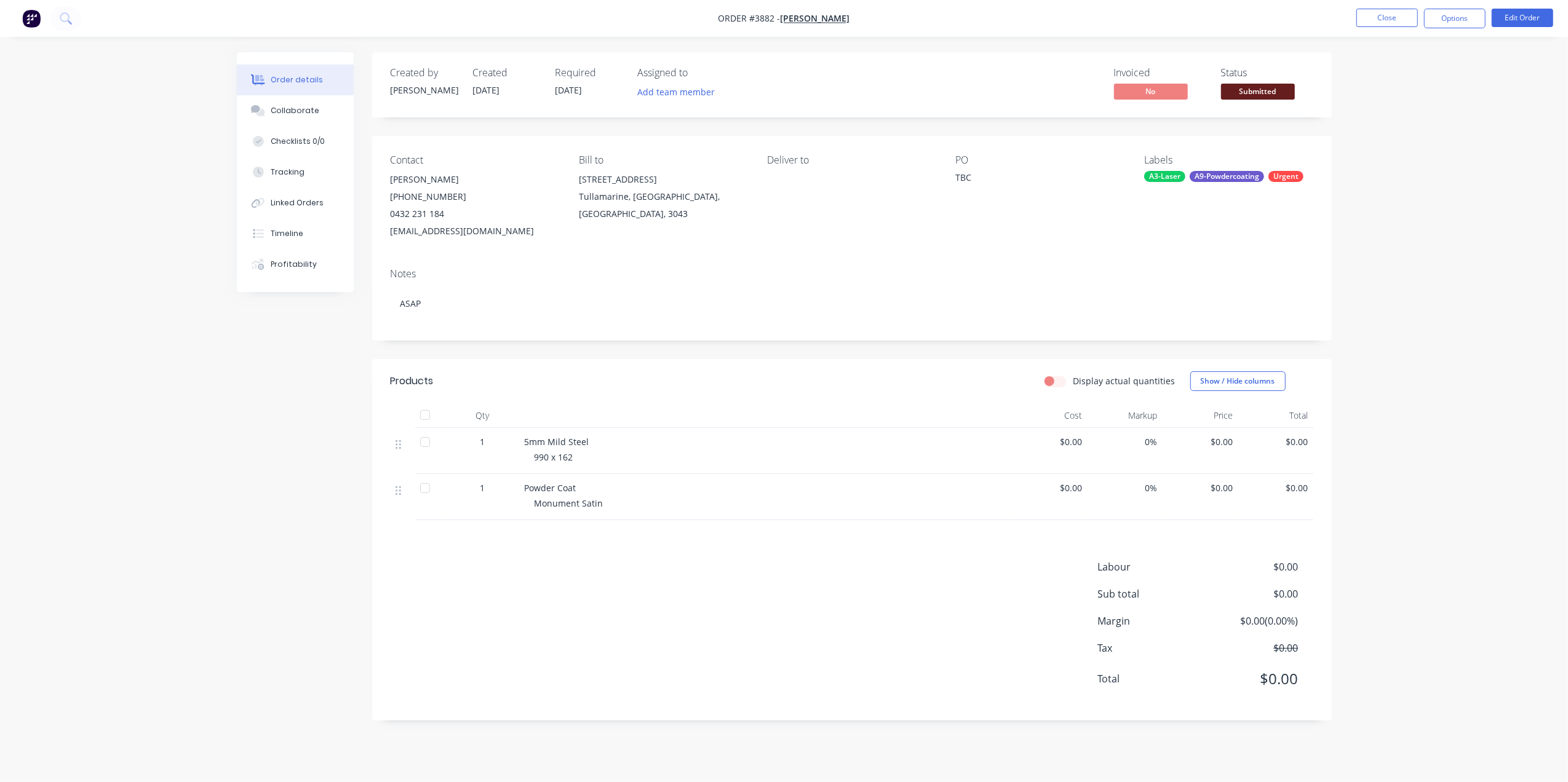
click at [1229, 107] on div "Created by [PERSON_NAME] Created [DATE] Required [DATE] Assigned to Add team me…" at bounding box center [852, 84] width 960 height 65
click at [1242, 95] on span "Submitted" at bounding box center [1258, 92] width 74 height 16
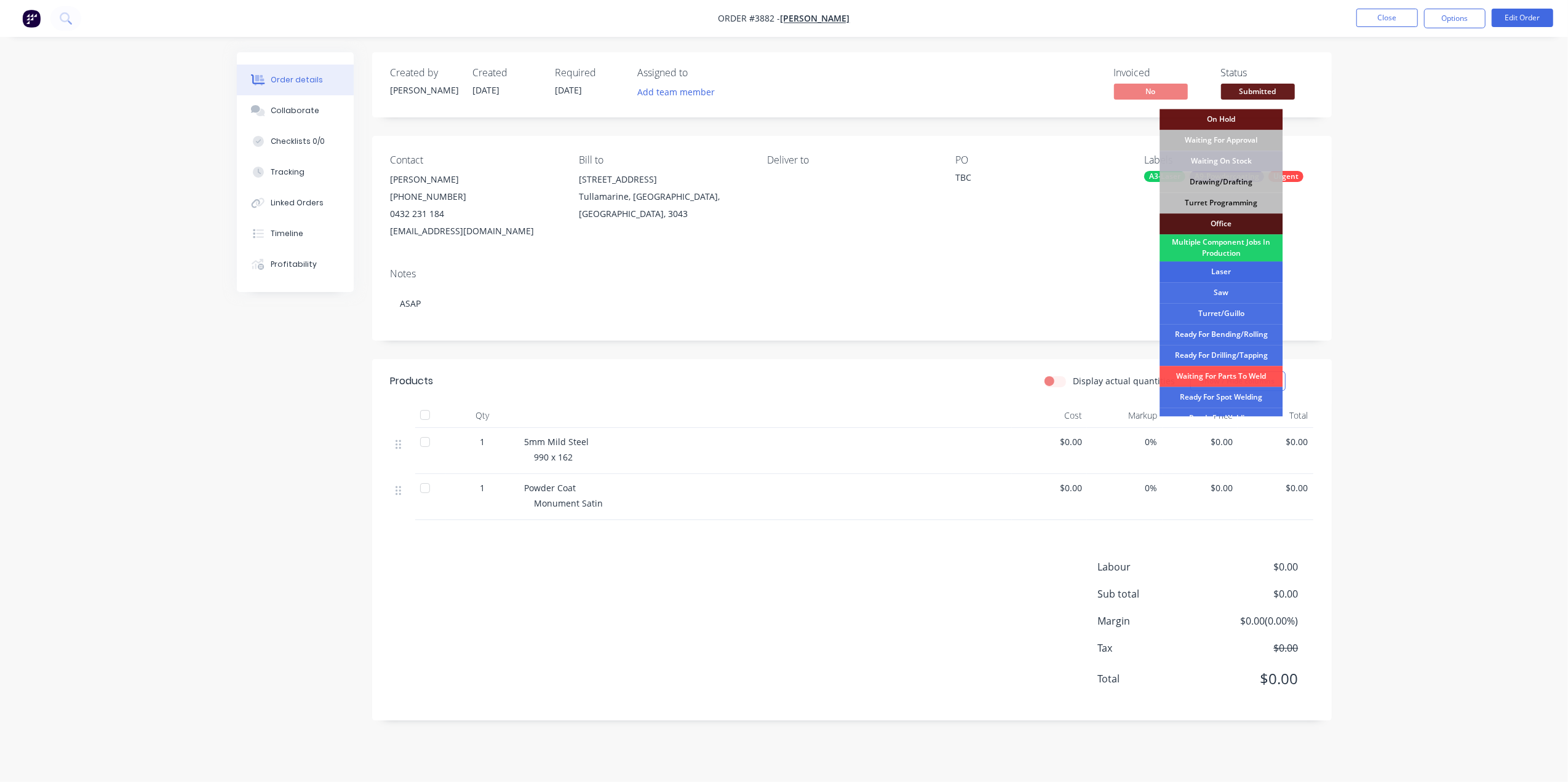
click at [1229, 267] on div "Laser" at bounding box center [1221, 271] width 123 height 21
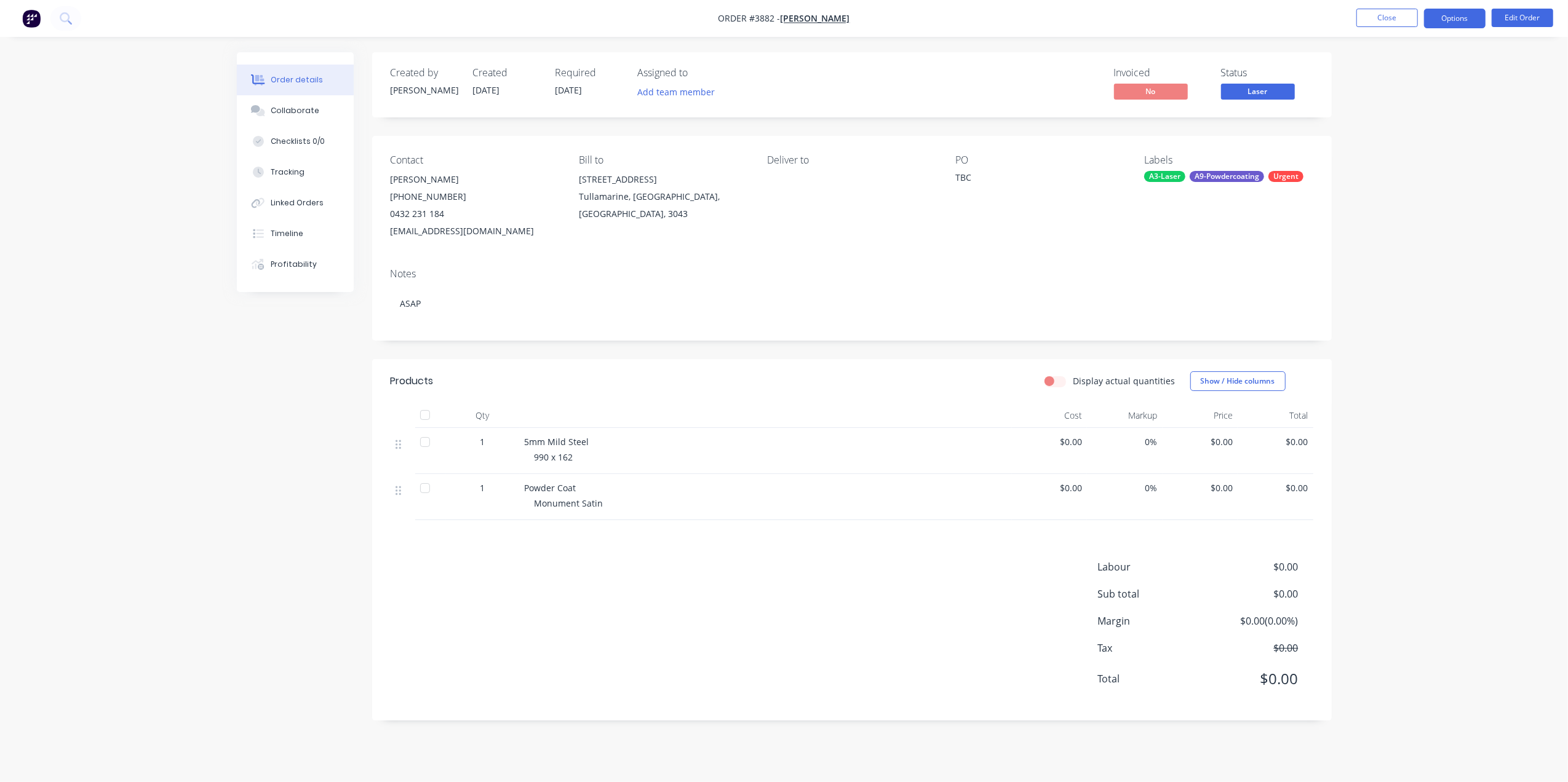
click at [1437, 18] on button "Options" at bounding box center [1455, 18] width 62 height 19
click at [1382, 140] on div "Work Order" at bounding box center [1418, 148] width 113 height 18
click at [1391, 121] on div "Without pricing" at bounding box center [1418, 123] width 113 height 18
click at [1179, 32] on nav "Order #3882 - [PERSON_NAME] Close Options Edit Order" at bounding box center [784, 18] width 1568 height 37
click at [1361, 18] on button "Close" at bounding box center [1387, 18] width 62 height 18
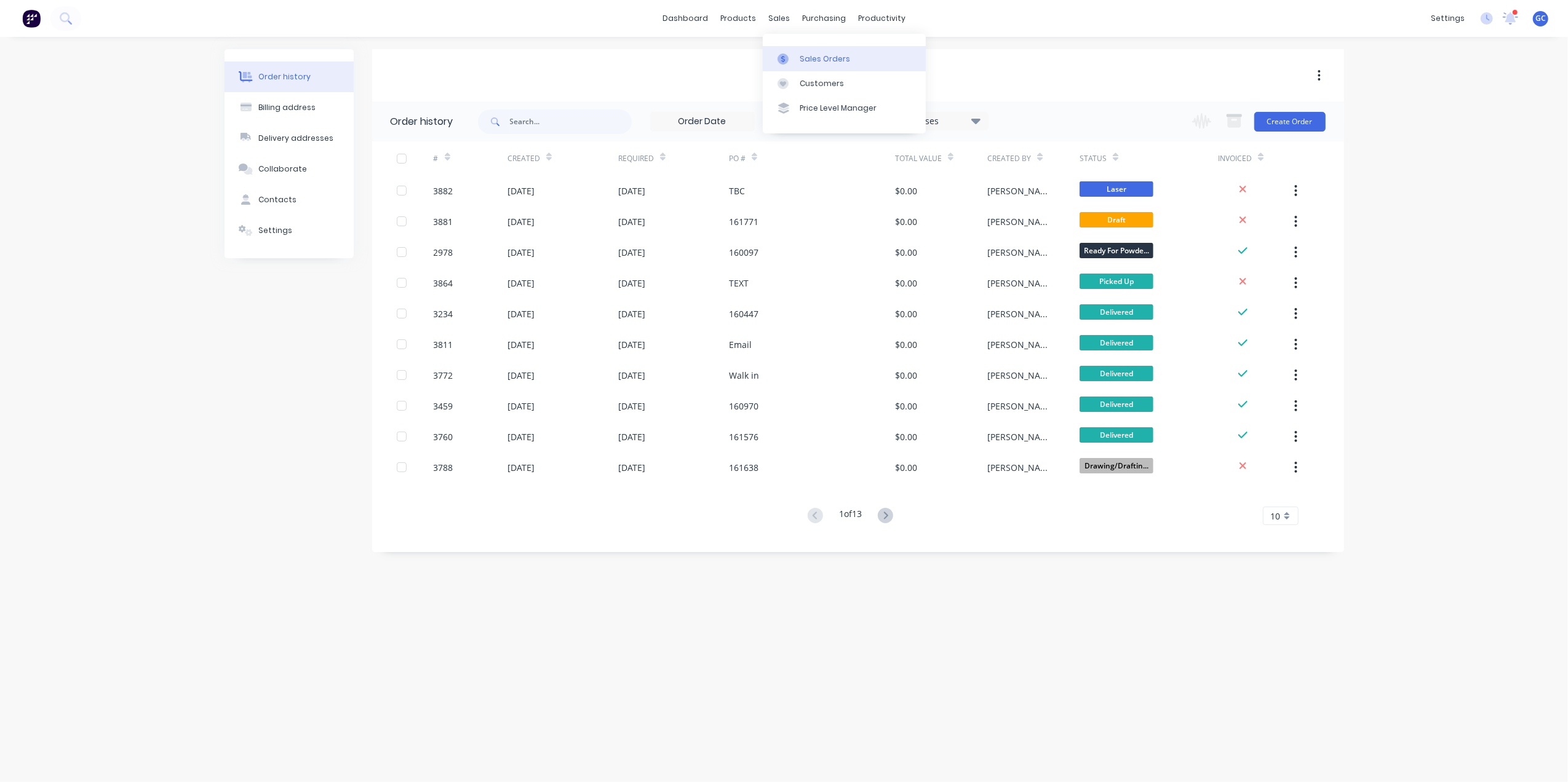
click at [810, 47] on link "Sales Orders" at bounding box center [844, 58] width 163 height 25
